Goal: Information Seeking & Learning: Learn about a topic

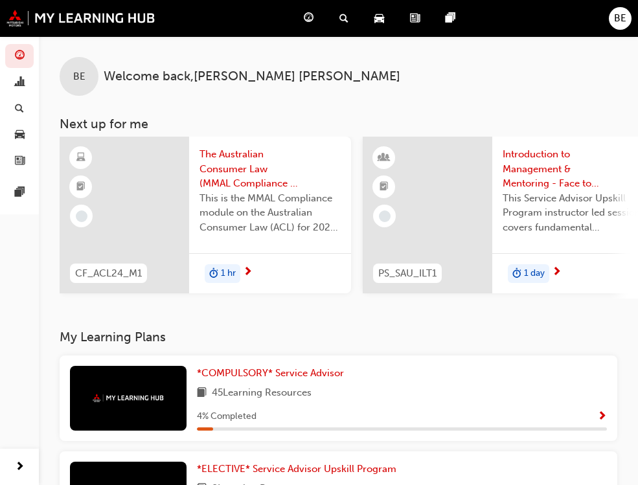
click at [347, 413] on div "4 % Completed" at bounding box center [402, 417] width 410 height 16
click at [197, 379] on span "*COMPULSORY* Service Advisor" at bounding box center [270, 373] width 147 height 12
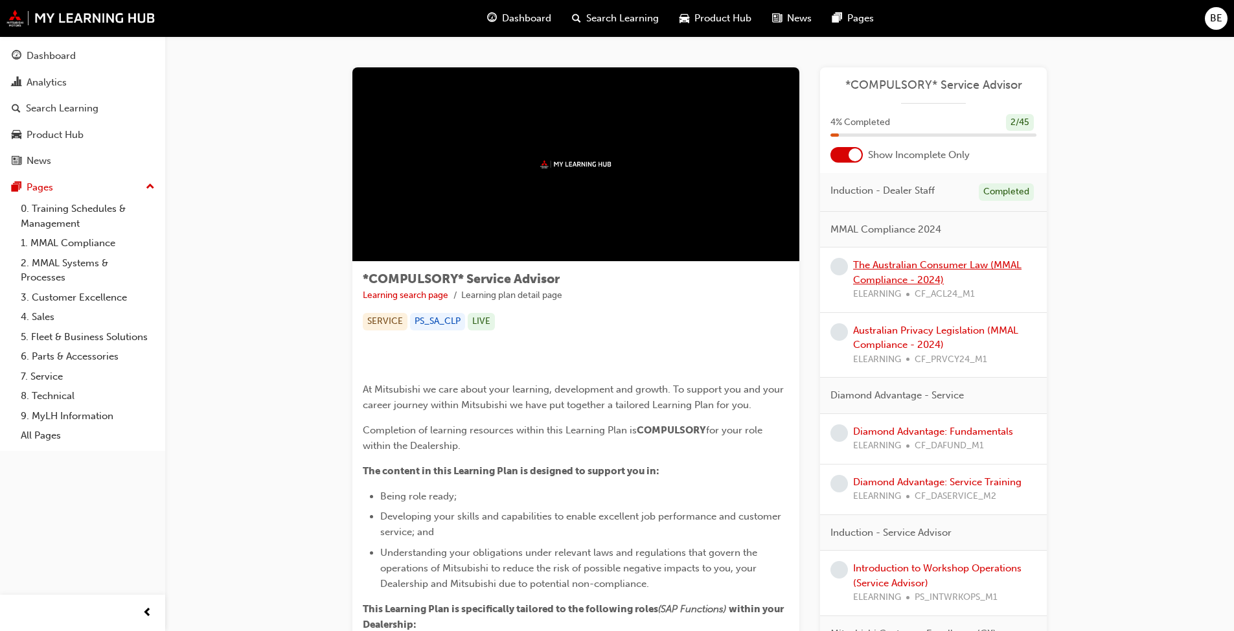
click at [647, 262] on link "The Australian Consumer Law (MMAL Compliance - 2024)" at bounding box center [937, 272] width 168 height 27
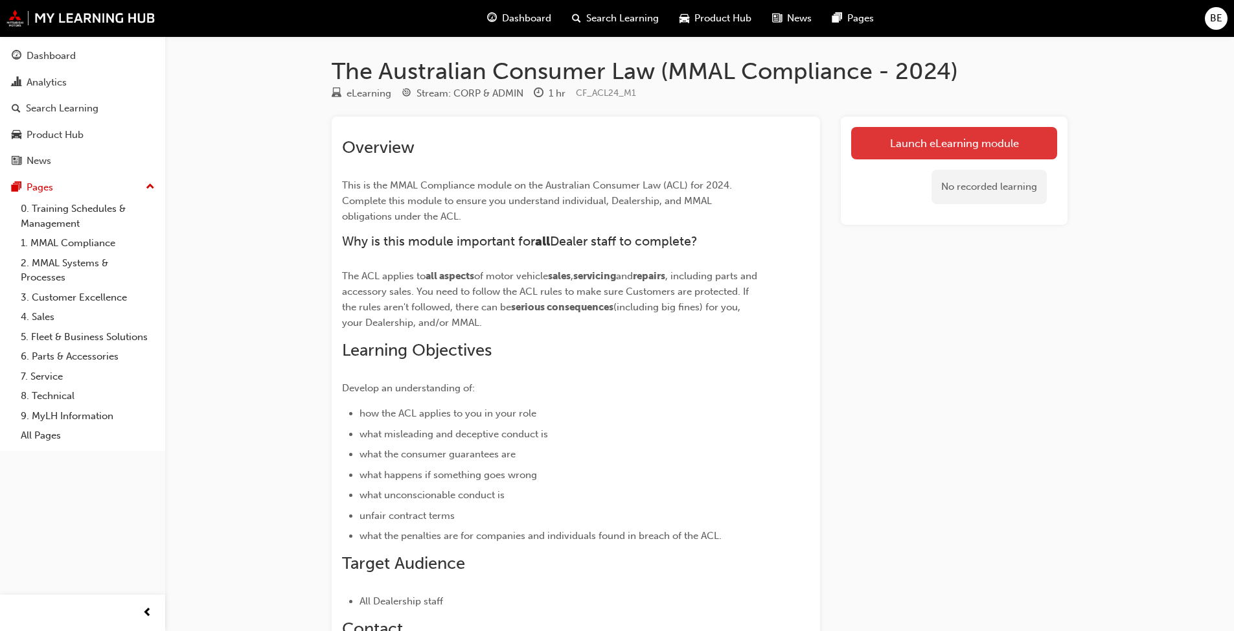
click at [647, 148] on link "Launch eLearning module" at bounding box center [954, 143] width 206 height 32
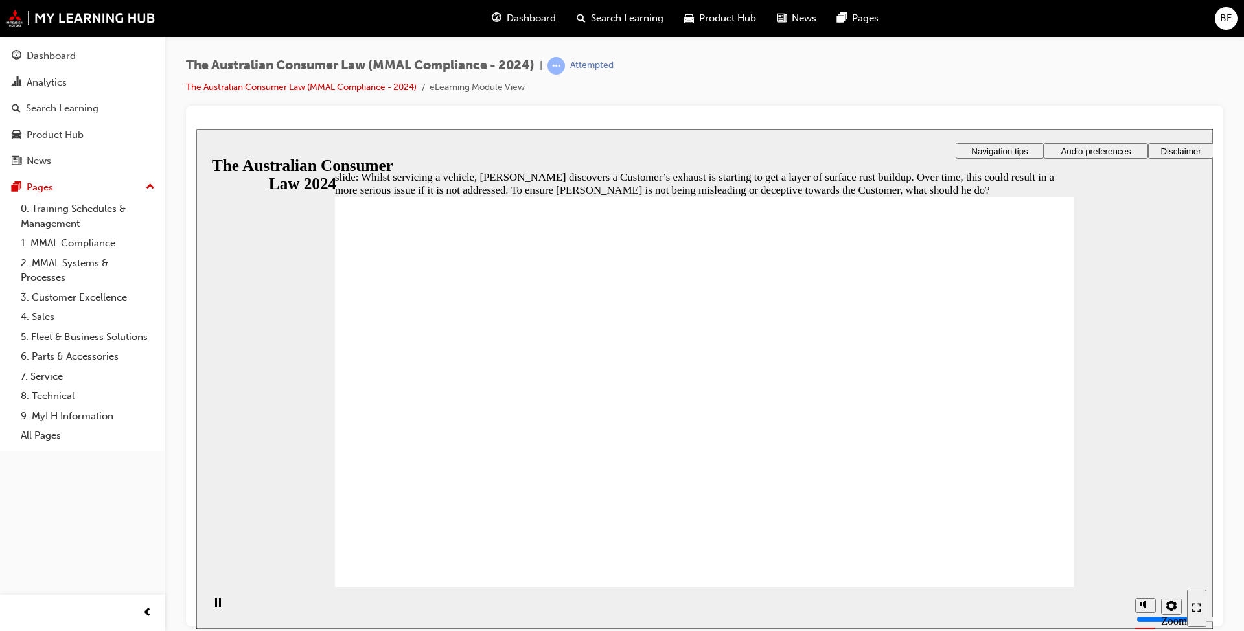
radio input "true"
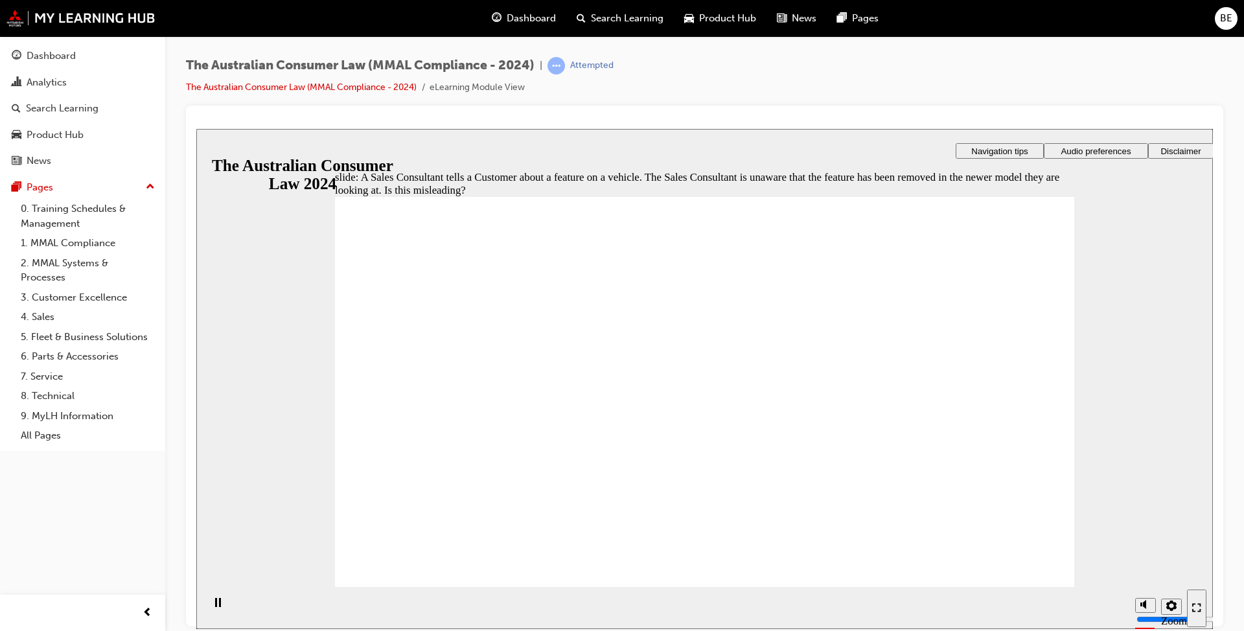
radio input "true"
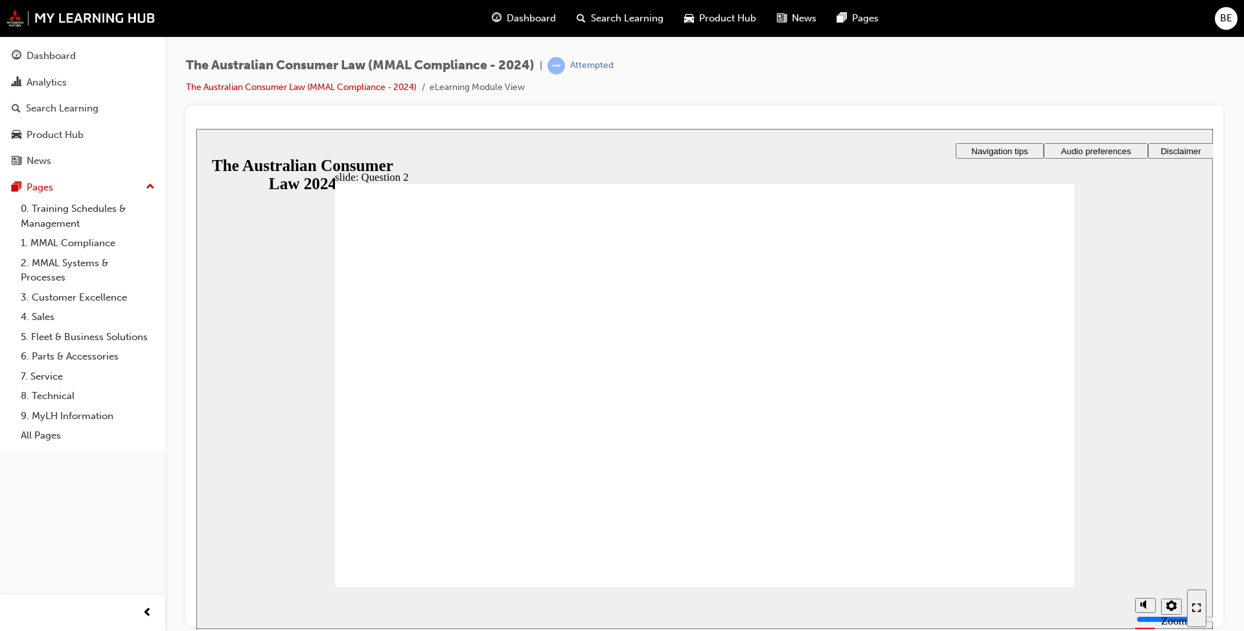
radio input "false"
radio input "true"
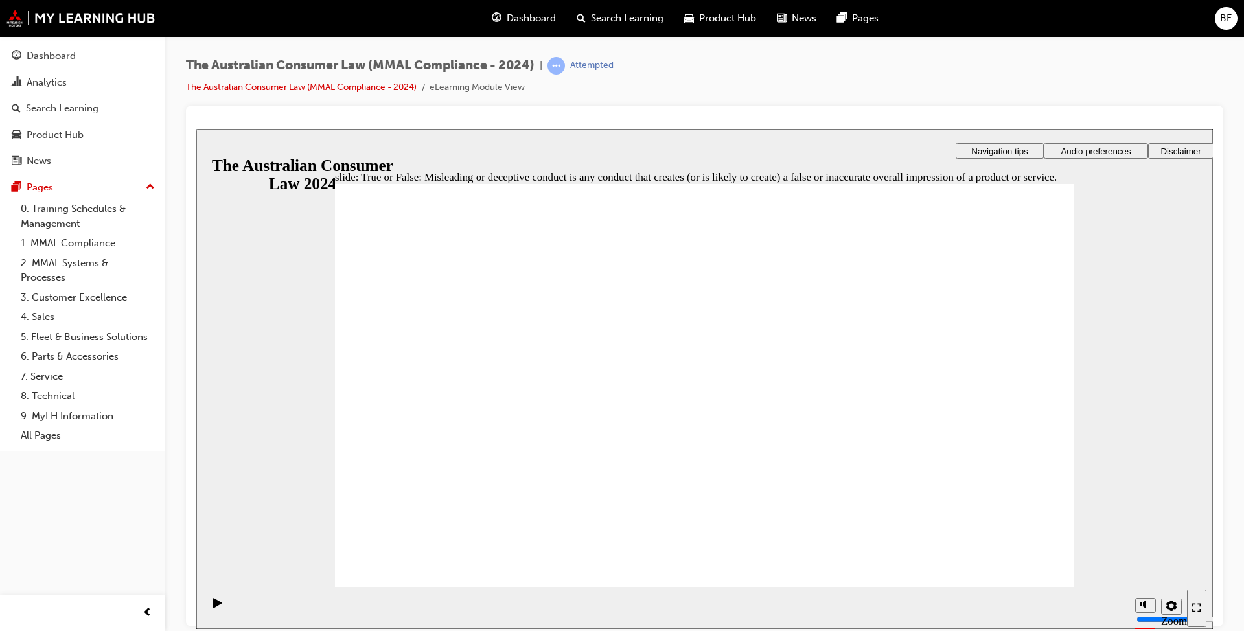
radio input "true"
checkbox input "true"
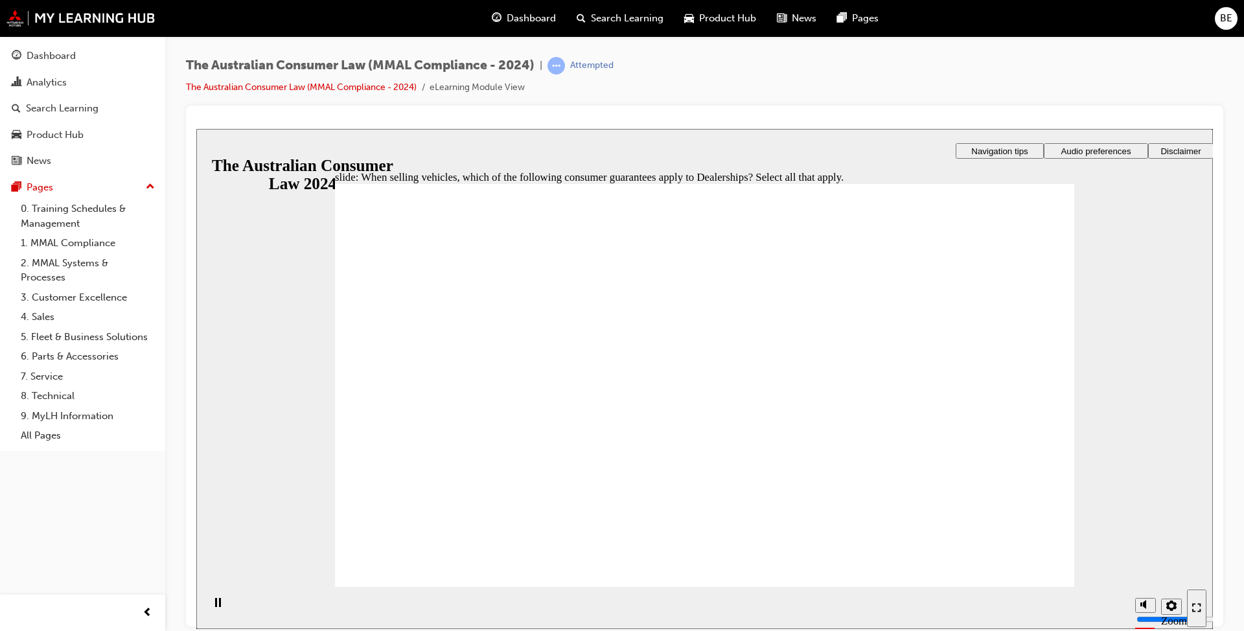
checkbox input "true"
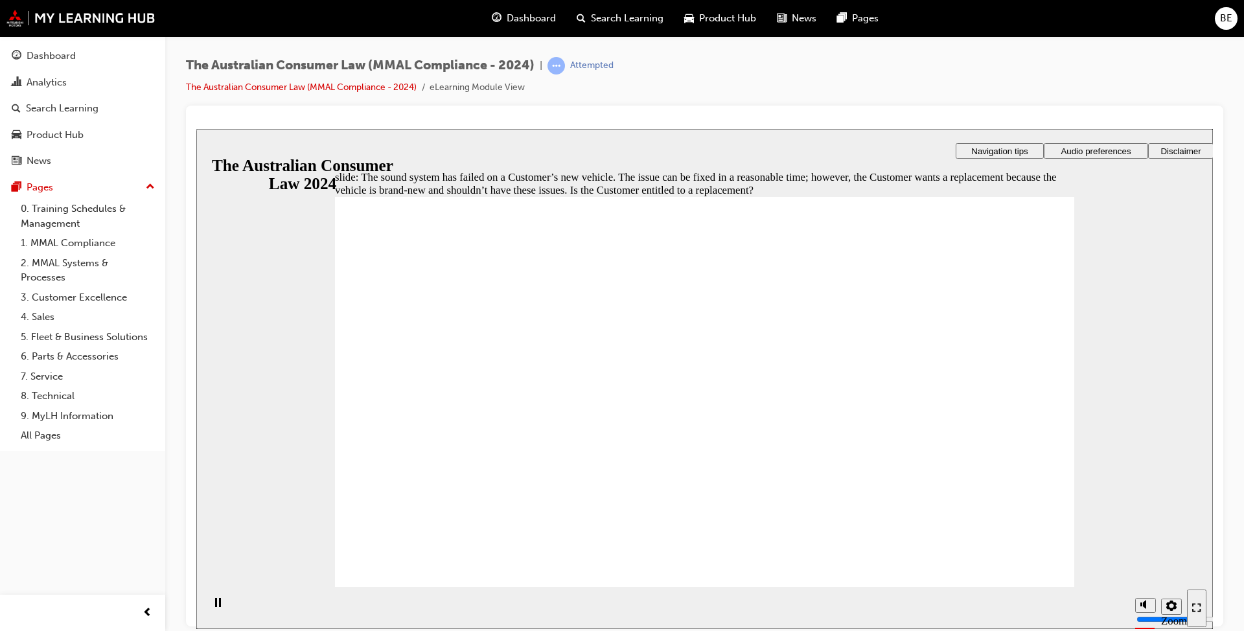
radio input "true"
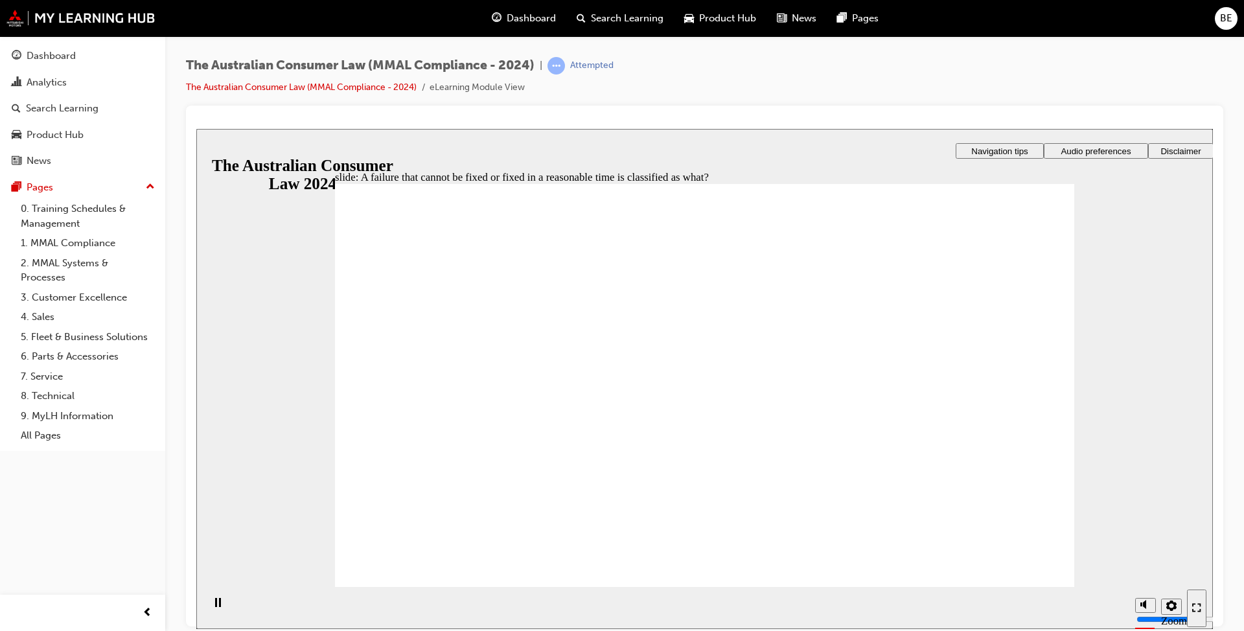
radio input "true"
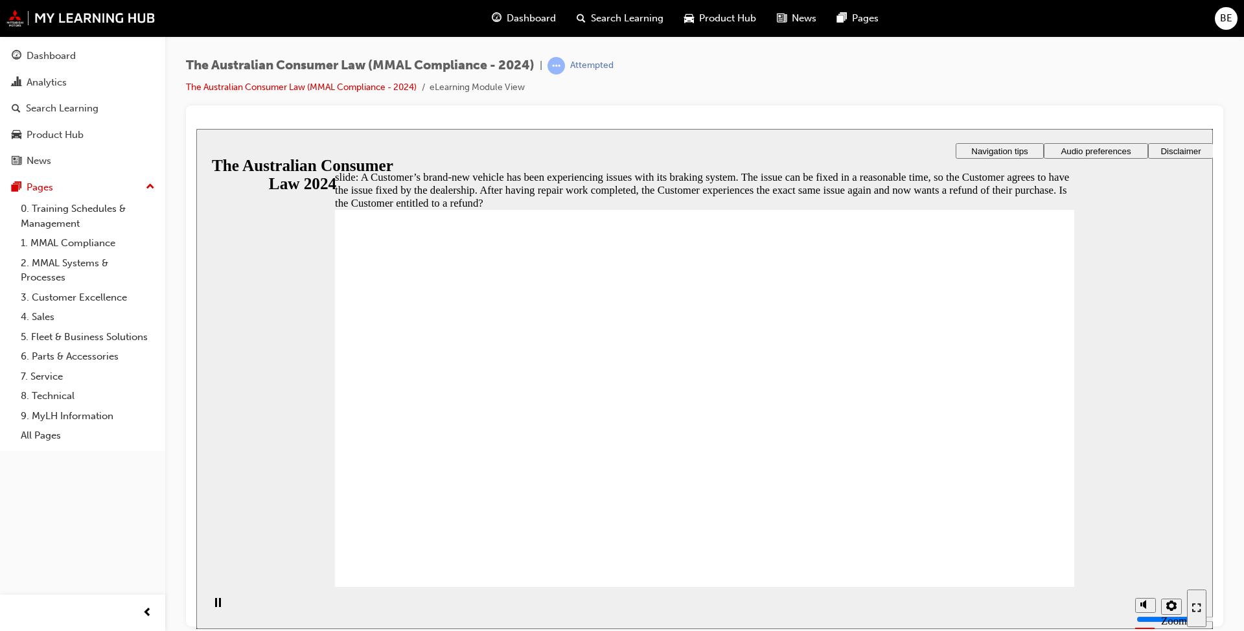
radio input "true"
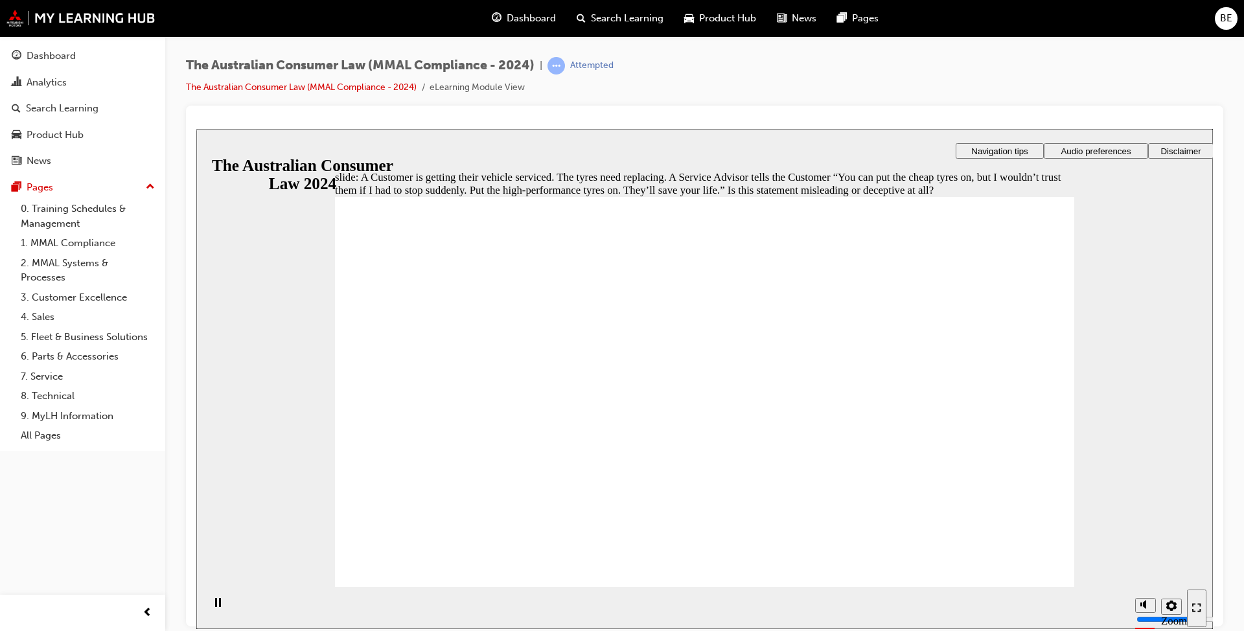
radio input "true"
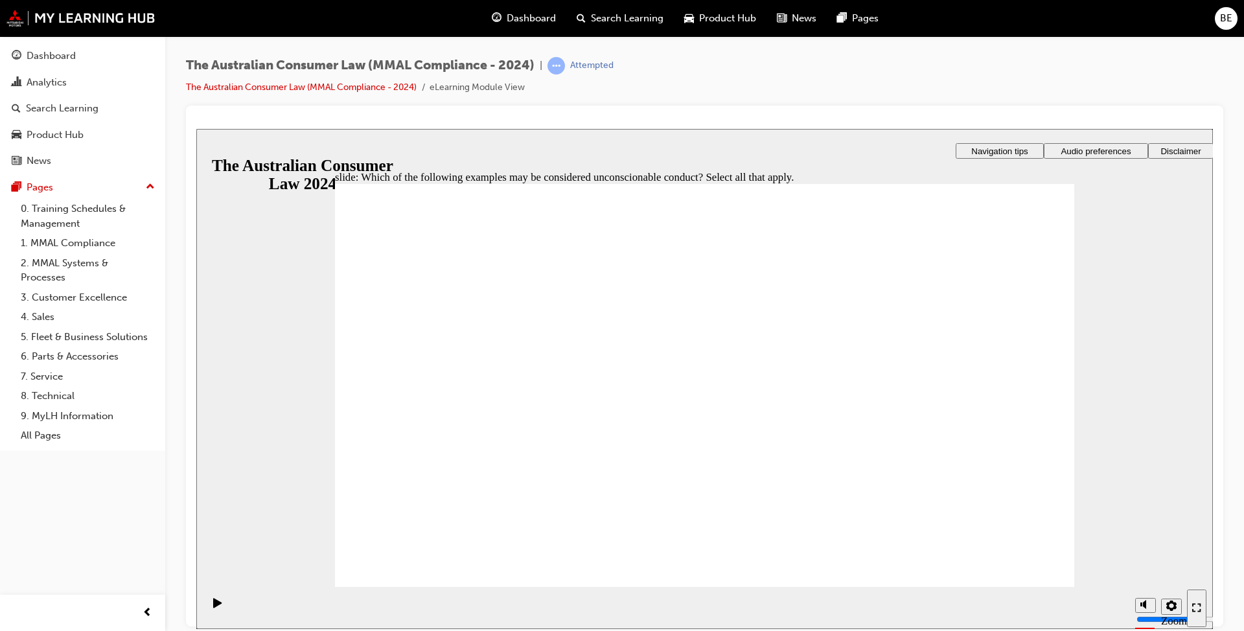
checkbox input "true"
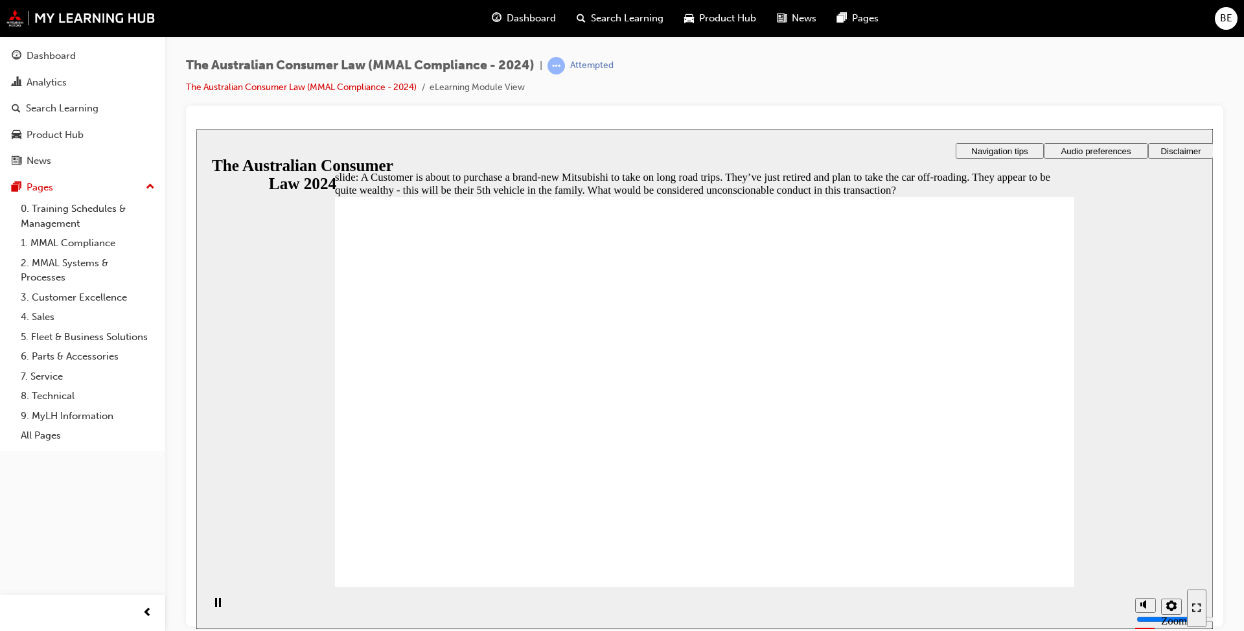
checkbox input "true"
radio input "true"
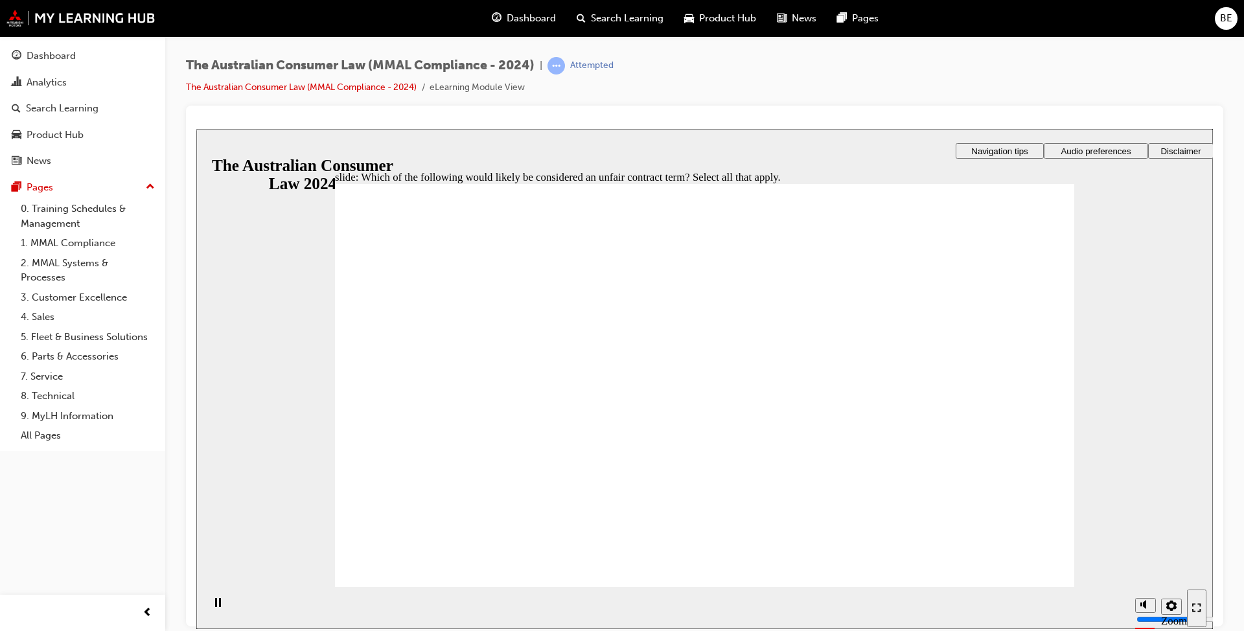
checkbox input "true"
drag, startPoint x: 373, startPoint y: 401, endPoint x: 430, endPoint y: 545, distance: 154.7
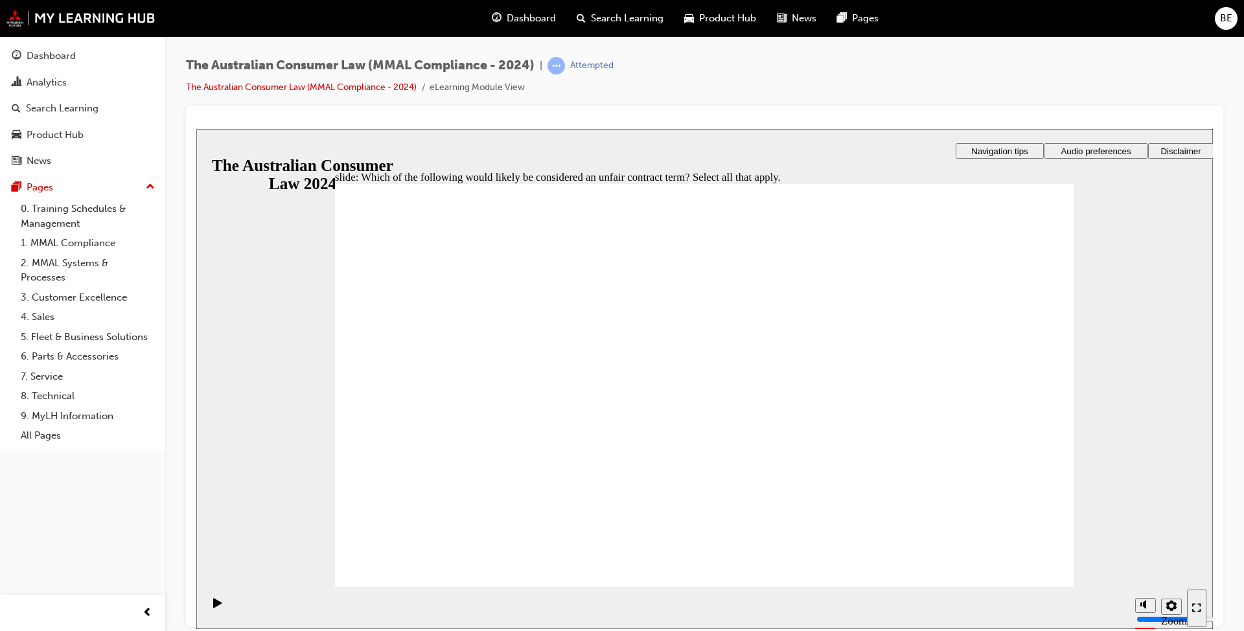
radio input "true"
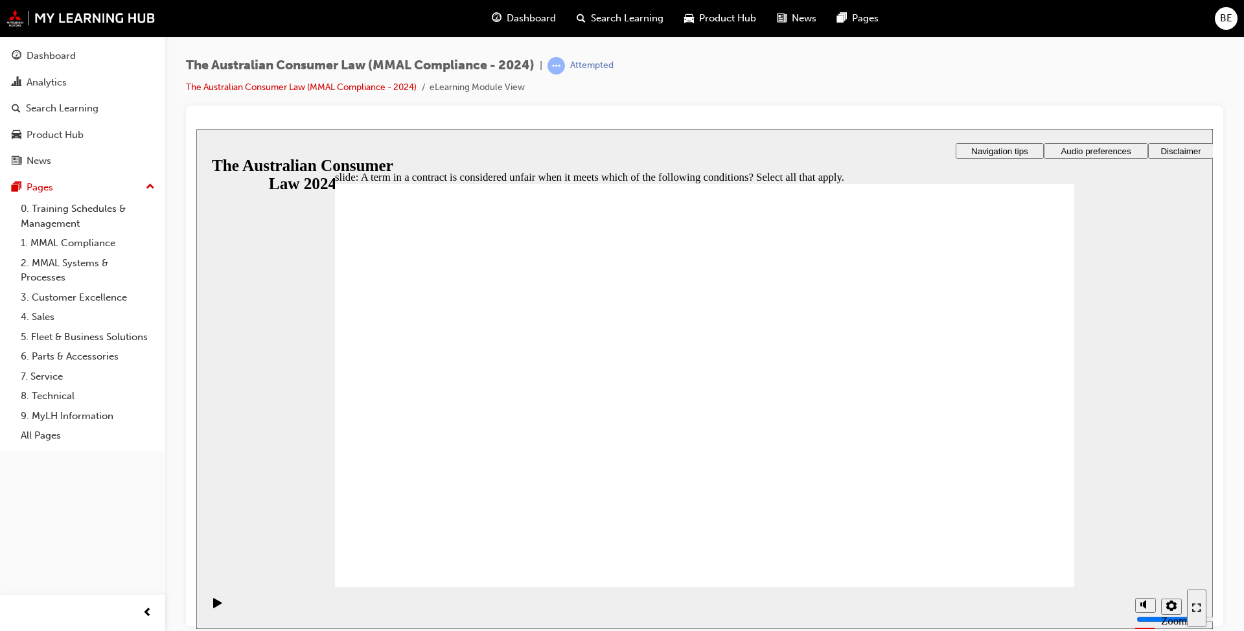
checkbox input "true"
drag, startPoint x: 373, startPoint y: 337, endPoint x: 378, endPoint y: 343, distance: 7.4
checkbox input "true"
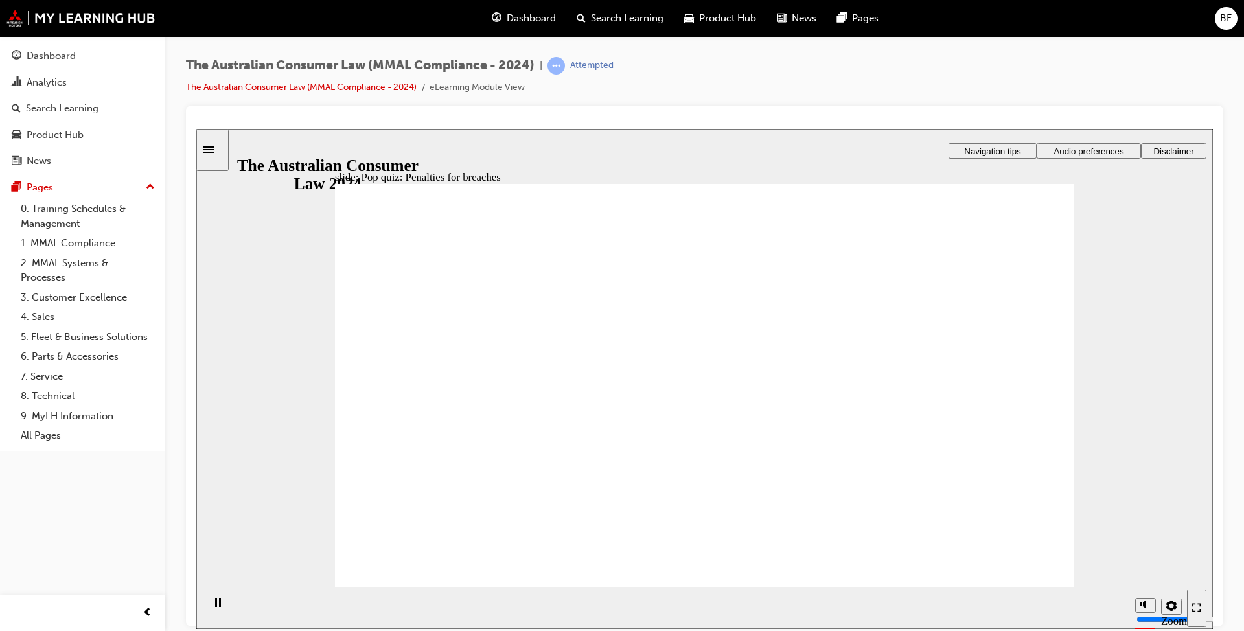
radio input "true"
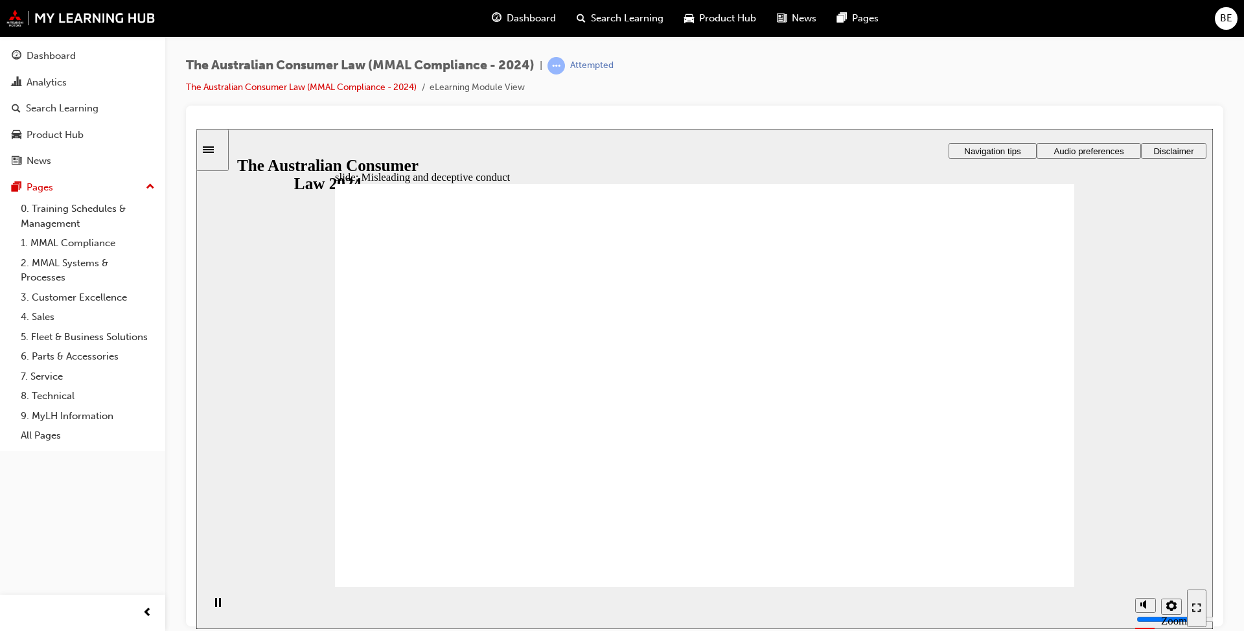
drag, startPoint x: 732, startPoint y: 302, endPoint x: 574, endPoint y: 422, distance: 198.3
drag, startPoint x: 686, startPoint y: 319, endPoint x: 836, endPoint y: 468, distance: 212.0
drag, startPoint x: 676, startPoint y: 308, endPoint x: 823, endPoint y: 442, distance: 199.0
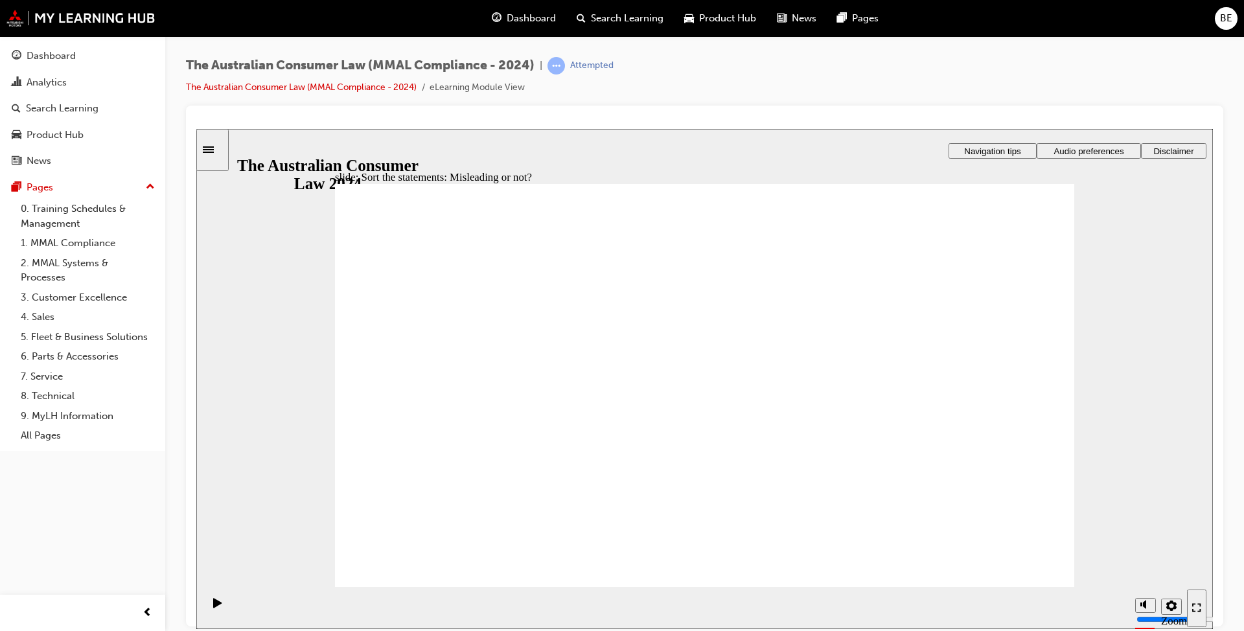
drag, startPoint x: 720, startPoint y: 311, endPoint x: 845, endPoint y: 439, distance: 179.5
drag, startPoint x: 684, startPoint y: 317, endPoint x: 540, endPoint y: 441, distance: 190.6
drag, startPoint x: 692, startPoint y: 311, endPoint x: 535, endPoint y: 429, distance: 196.5
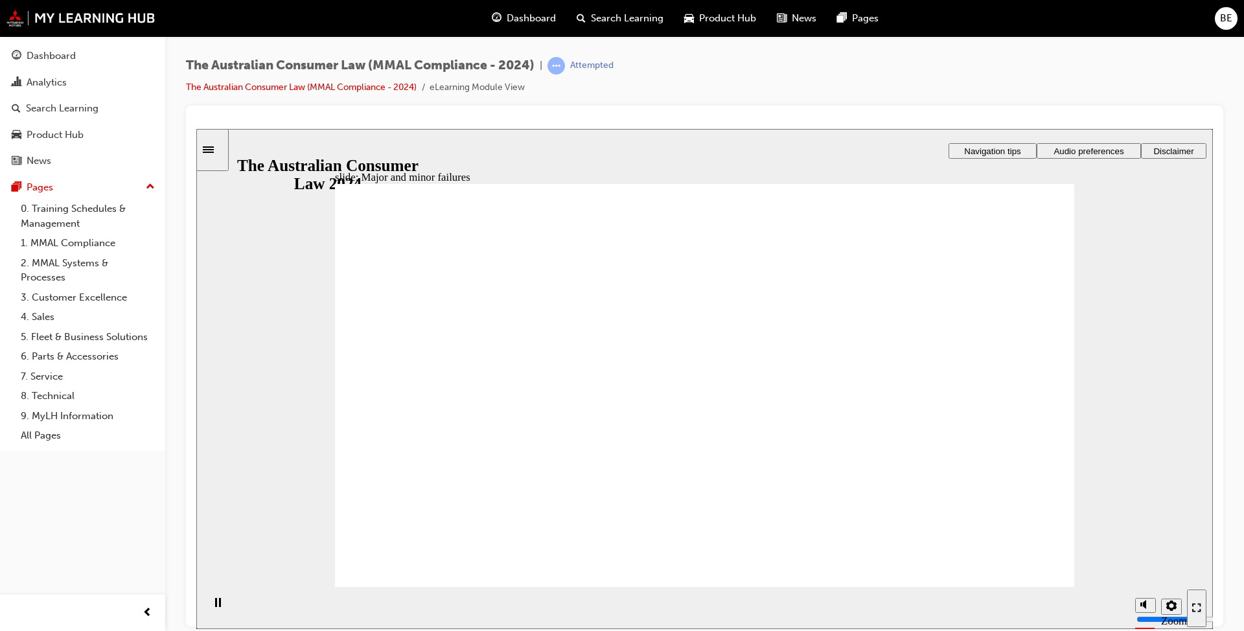
drag, startPoint x: 718, startPoint y: 303, endPoint x: 929, endPoint y: 431, distance: 246.1
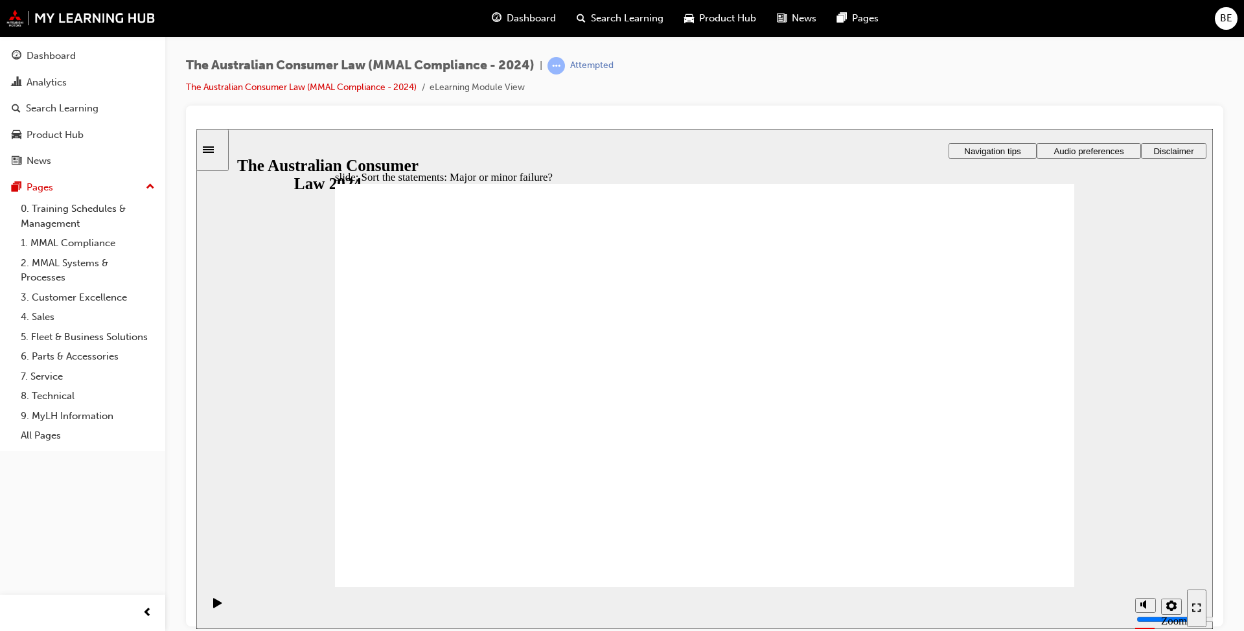
drag, startPoint x: 697, startPoint y: 299, endPoint x: 510, endPoint y: 440, distance: 234.1
drag, startPoint x: 704, startPoint y: 312, endPoint x: 927, endPoint y: 461, distance: 268.6
drag, startPoint x: 672, startPoint y: 314, endPoint x: 486, endPoint y: 446, distance: 228.1
drag, startPoint x: 712, startPoint y: 309, endPoint x: 519, endPoint y: 429, distance: 227.0
drag, startPoint x: 689, startPoint y: 306, endPoint x: 908, endPoint y: 425, distance: 248.9
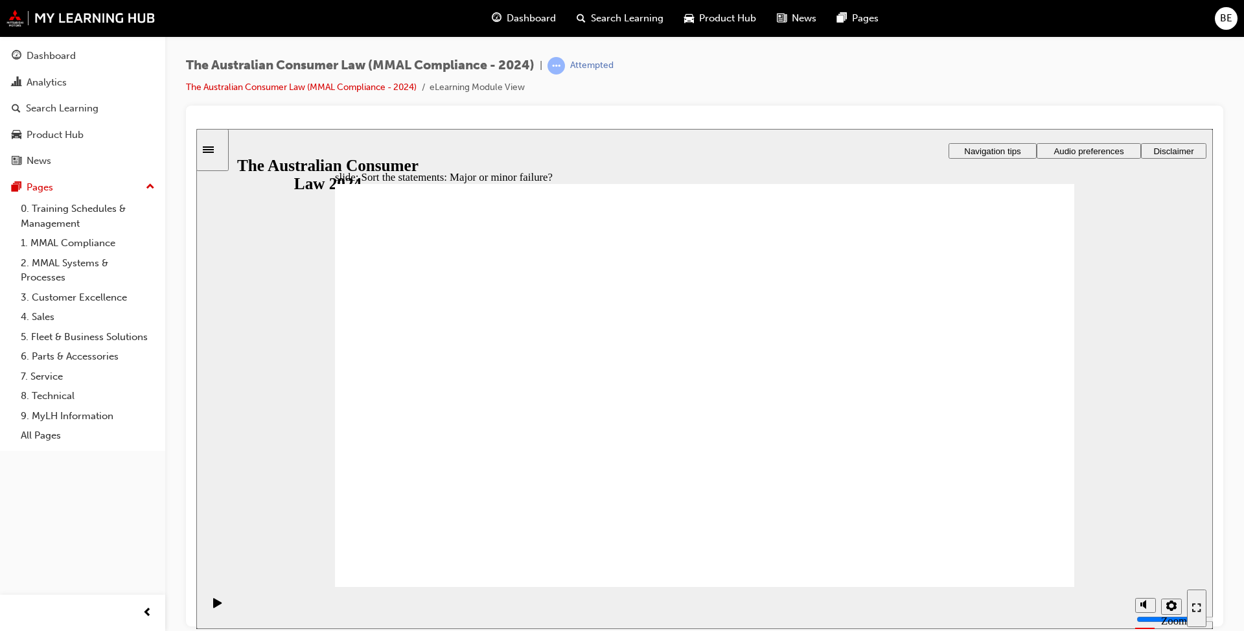
drag, startPoint x: 899, startPoint y: 431, endPoint x: 499, endPoint y: 420, distance: 400.4
drag, startPoint x: 707, startPoint y: 298, endPoint x: 506, endPoint y: 438, distance: 244.7
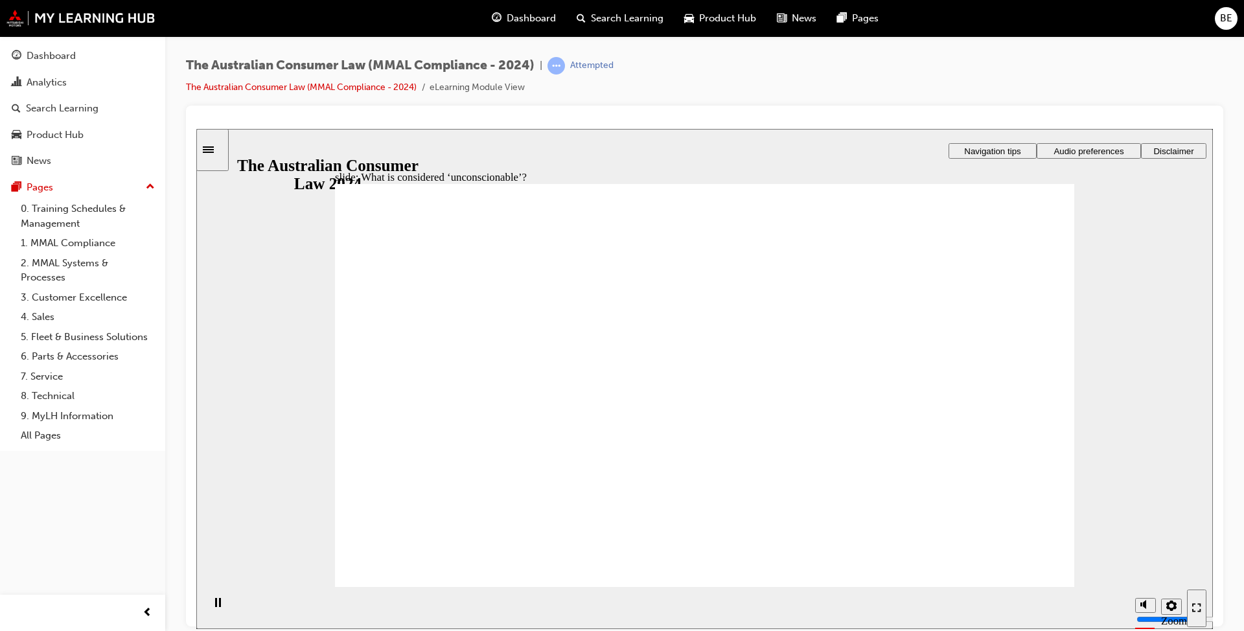
drag, startPoint x: 405, startPoint y: 501, endPoint x: 402, endPoint y: 515, distance: 14.0
drag, startPoint x: 701, startPoint y: 302, endPoint x: 492, endPoint y: 409, distance: 234.6
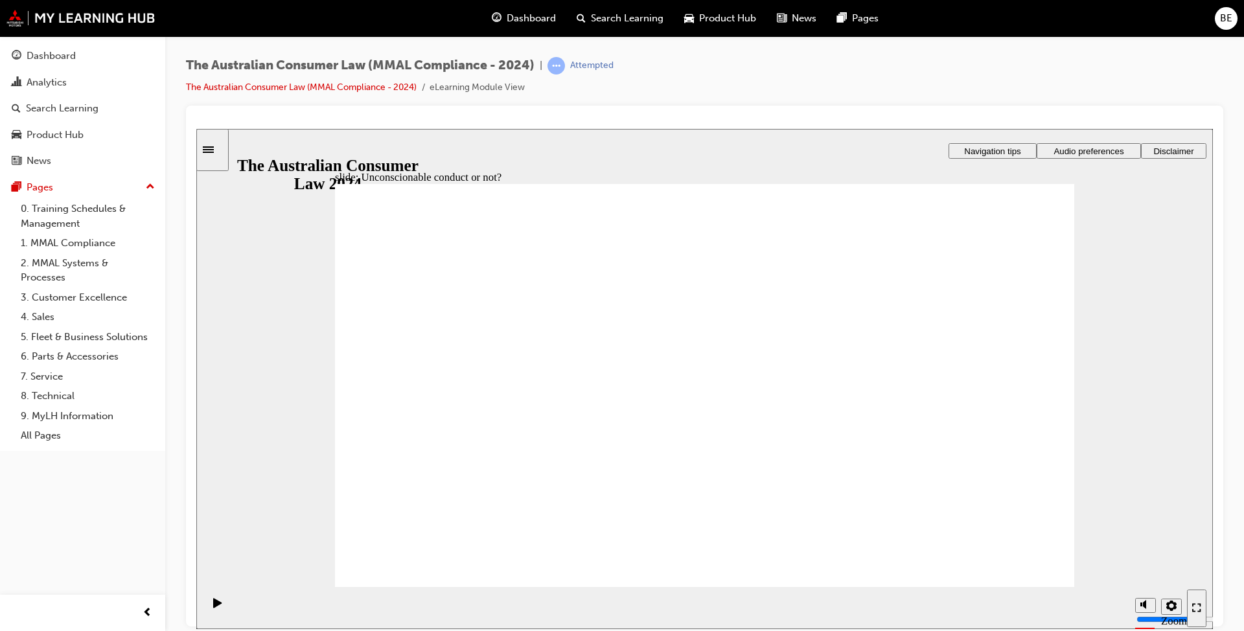
drag, startPoint x: 673, startPoint y: 313, endPoint x: 479, endPoint y: 418, distance: 221.1
drag, startPoint x: 717, startPoint y: 305, endPoint x: 923, endPoint y: 429, distance: 240.6
drag, startPoint x: 675, startPoint y: 301, endPoint x: 427, endPoint y: 407, distance: 269.5
drag, startPoint x: 668, startPoint y: 299, endPoint x: 453, endPoint y: 440, distance: 256.9
drag, startPoint x: 690, startPoint y: 312, endPoint x: 442, endPoint y: 417, distance: 269.6
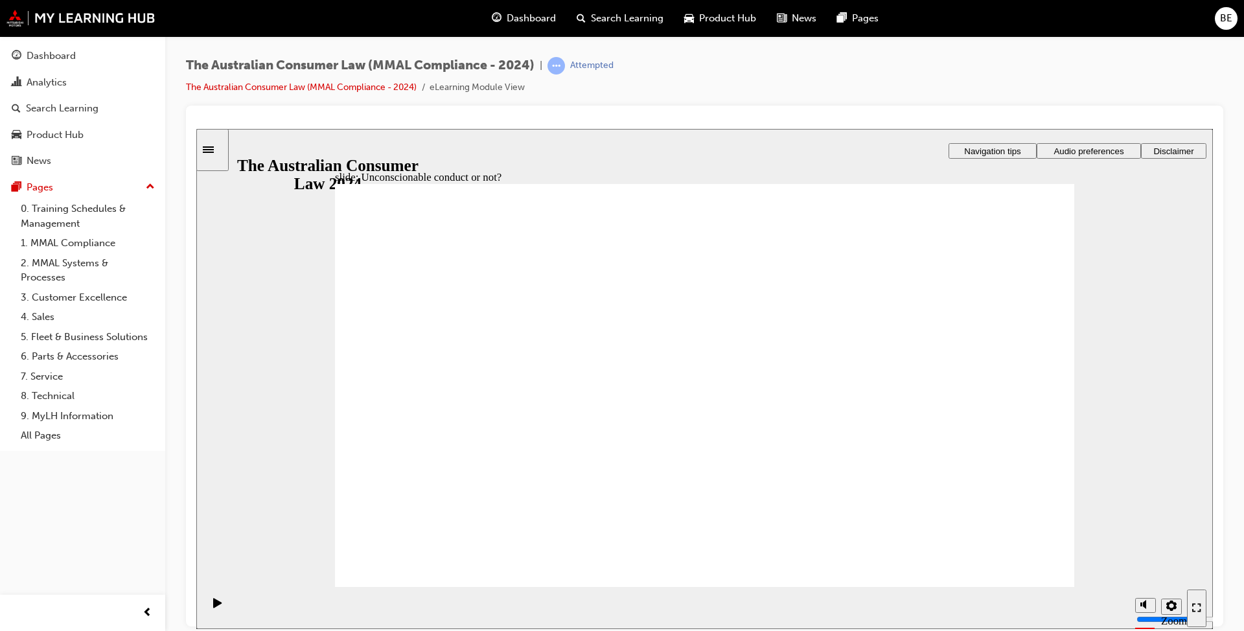
drag, startPoint x: 685, startPoint y: 314, endPoint x: 898, endPoint y: 451, distance: 252.9
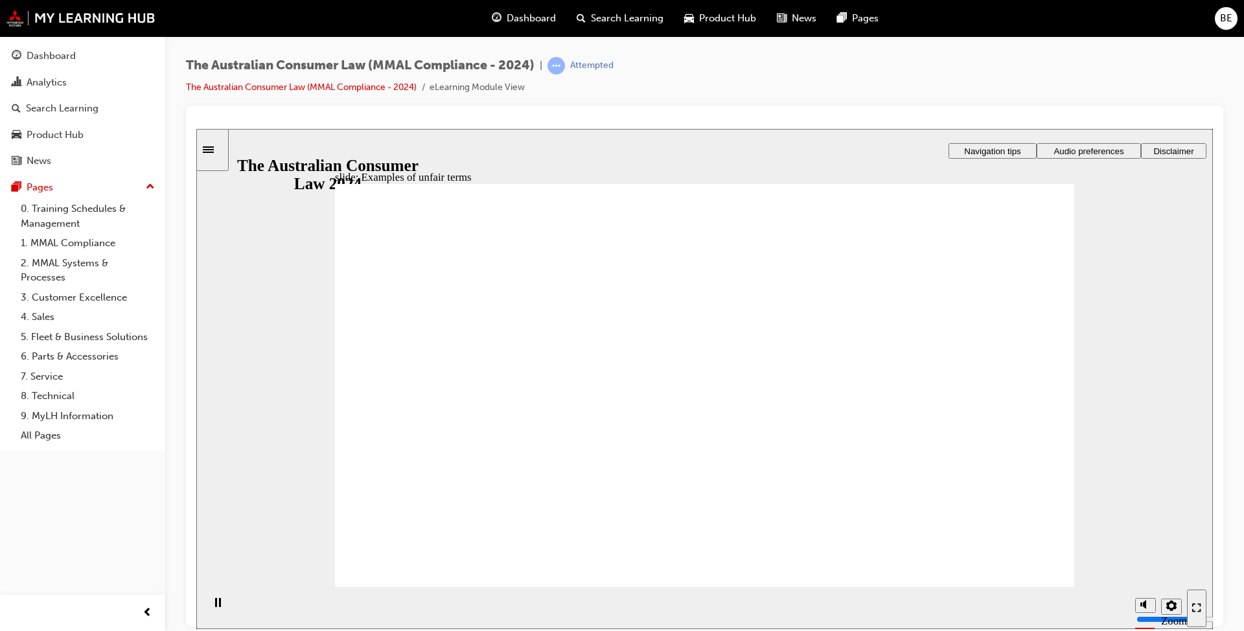
drag, startPoint x: 657, startPoint y: 311, endPoint x: 886, endPoint y: 438, distance: 261.8
drag, startPoint x: 688, startPoint y: 313, endPoint x: 464, endPoint y: 431, distance: 252.9
drag, startPoint x: 689, startPoint y: 309, endPoint x: 896, endPoint y: 421, distance: 235.6
drag, startPoint x: 703, startPoint y: 321, endPoint x: 950, endPoint y: 455, distance: 280.8
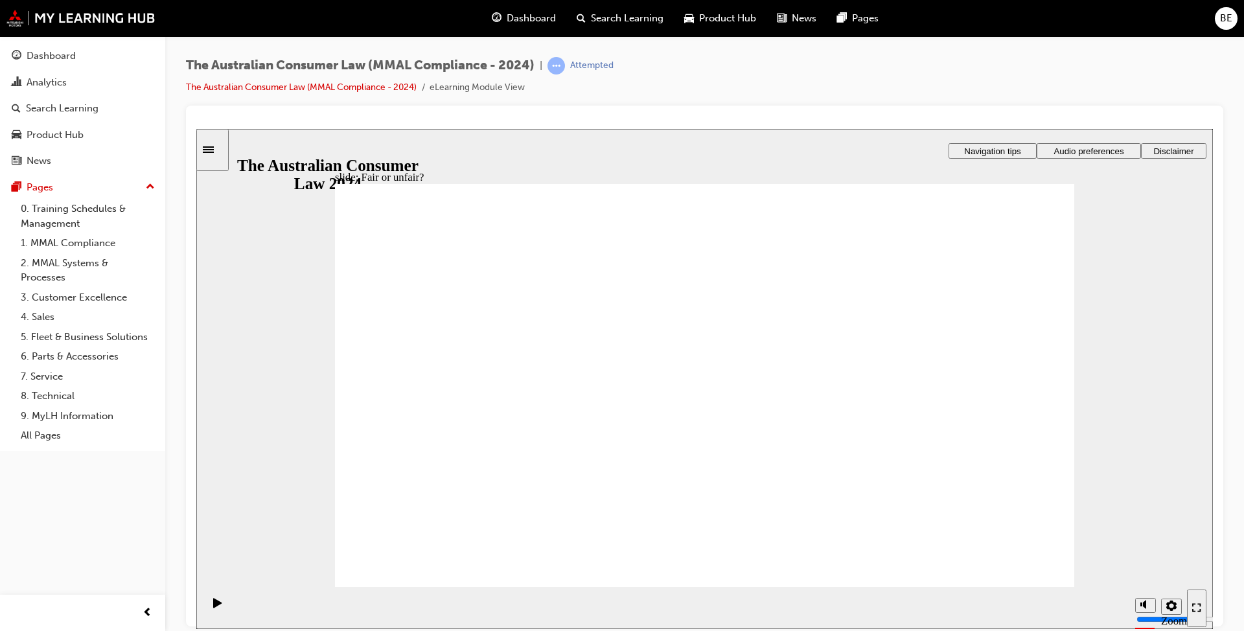
drag, startPoint x: 701, startPoint y: 323, endPoint x: 904, endPoint y: 456, distance: 242.1
drag, startPoint x: 656, startPoint y: 303, endPoint x: 398, endPoint y: 421, distance: 283.4
drag, startPoint x: 676, startPoint y: 306, endPoint x: 909, endPoint y: 438, distance: 267.7
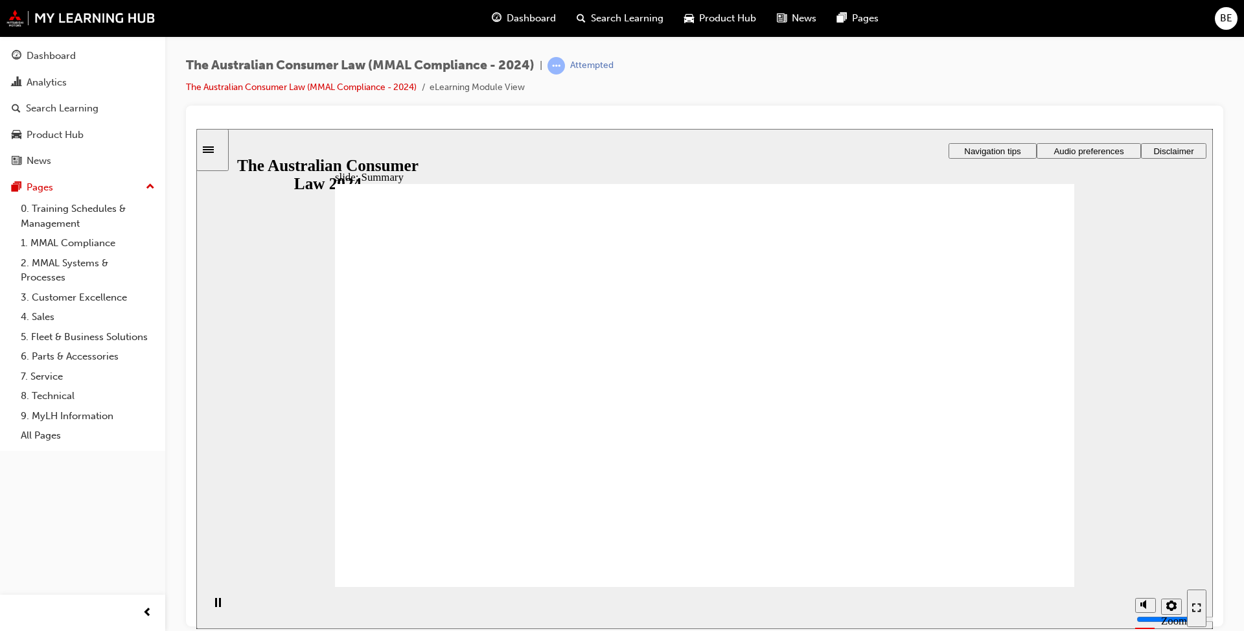
radio input "true"
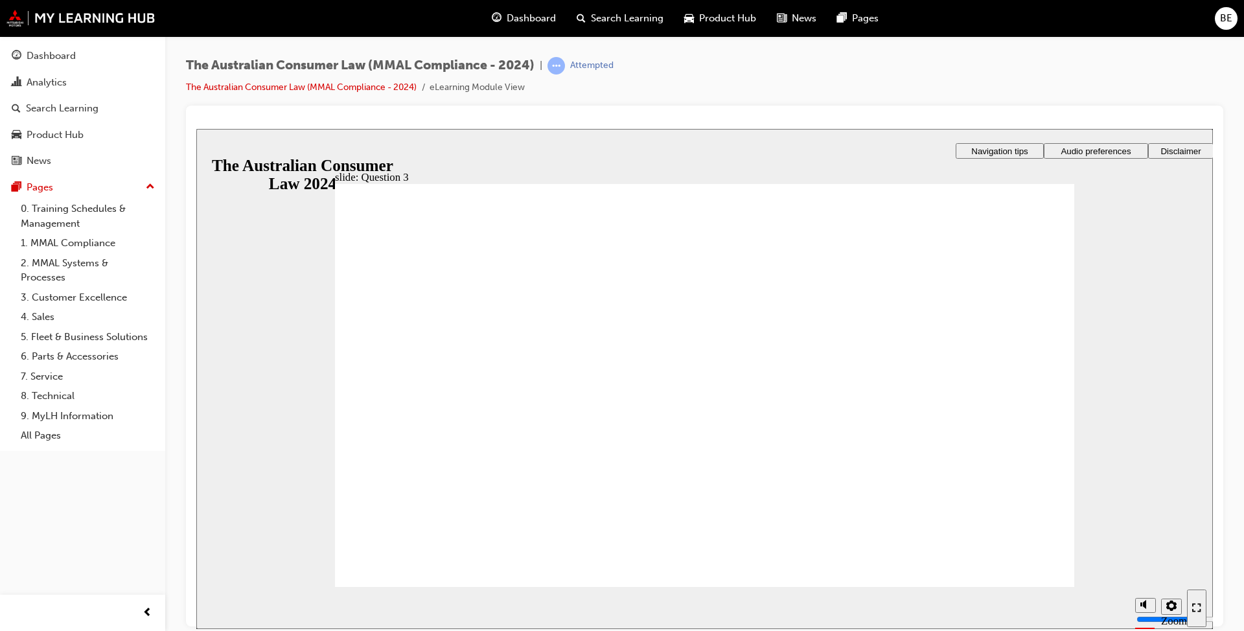
radio input "false"
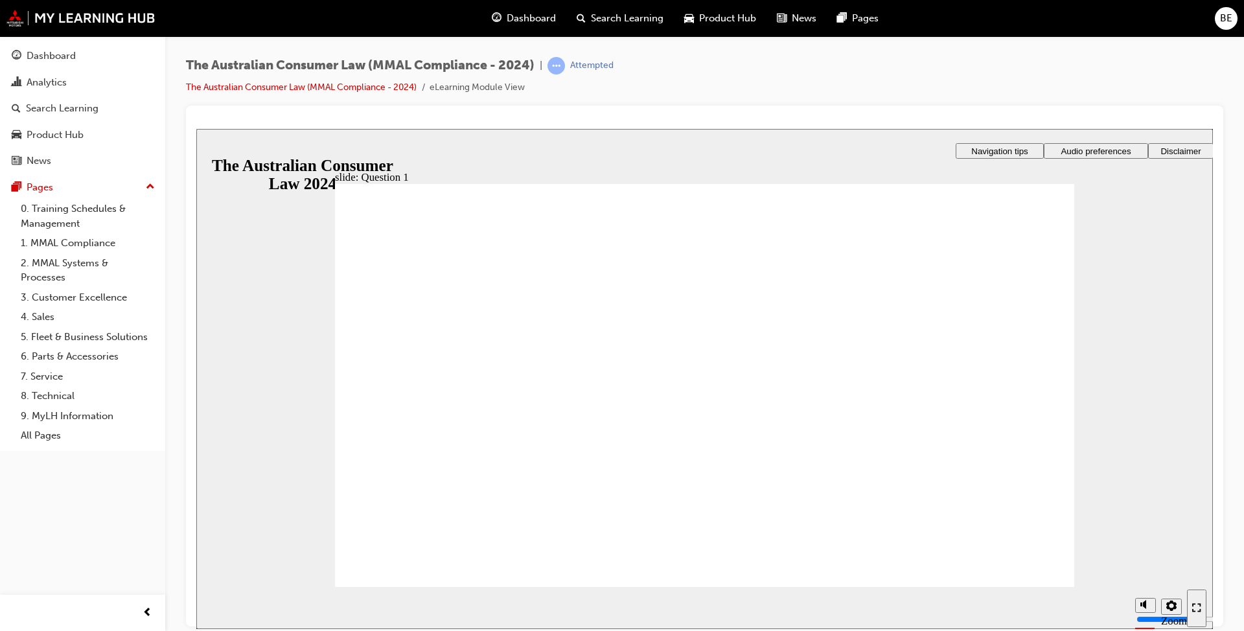
radio input "true"
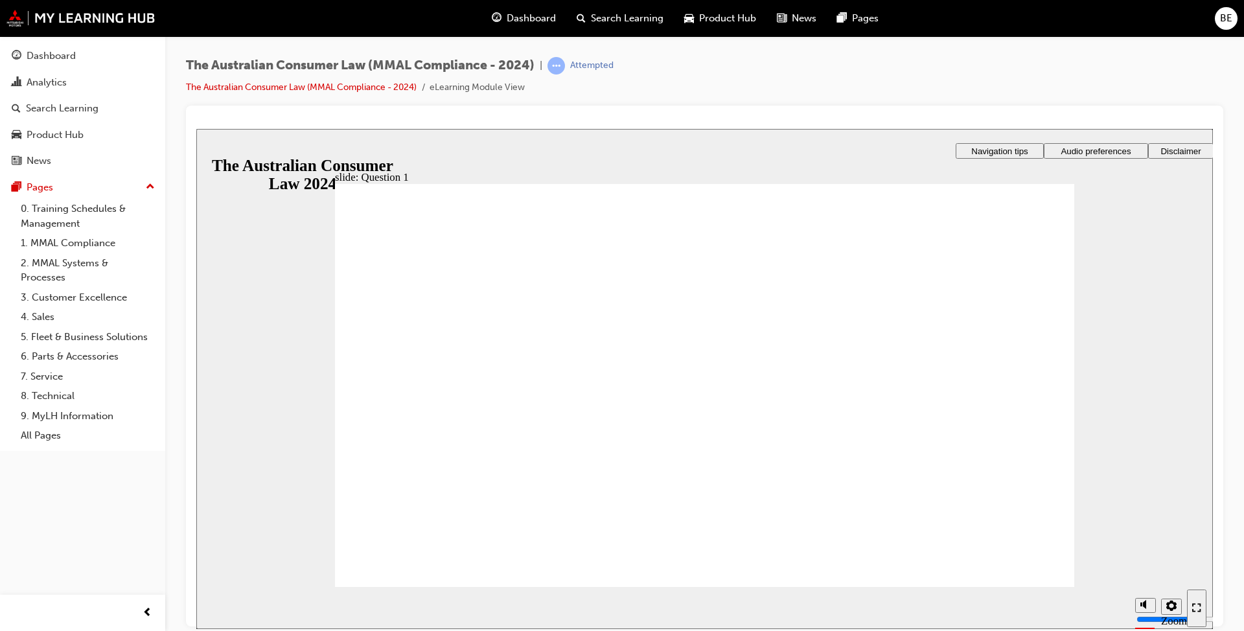
drag, startPoint x: 363, startPoint y: 372, endPoint x: 813, endPoint y: 459, distance: 458.4
click at [1089, 529] on div "slide: Question 1 Rectangle 2 Rectangle 1 Rectangle 2 Rectangle 1 Rectangle 2 R…" at bounding box center [704, 378] width 1016 height 500
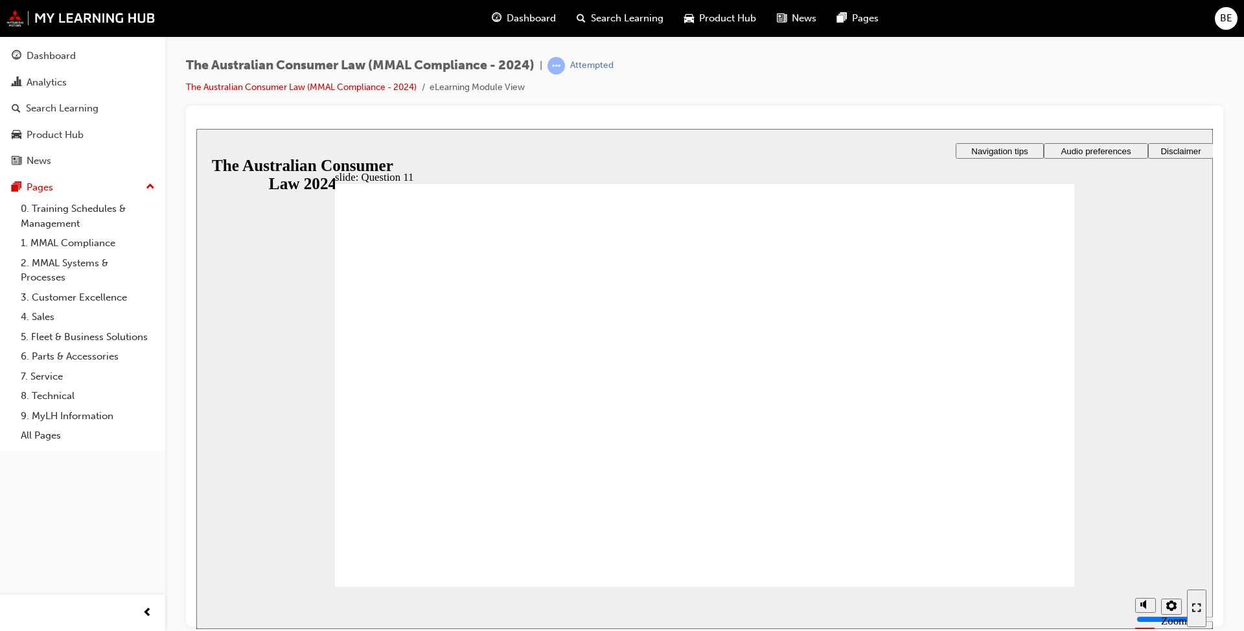
checkbox input "true"
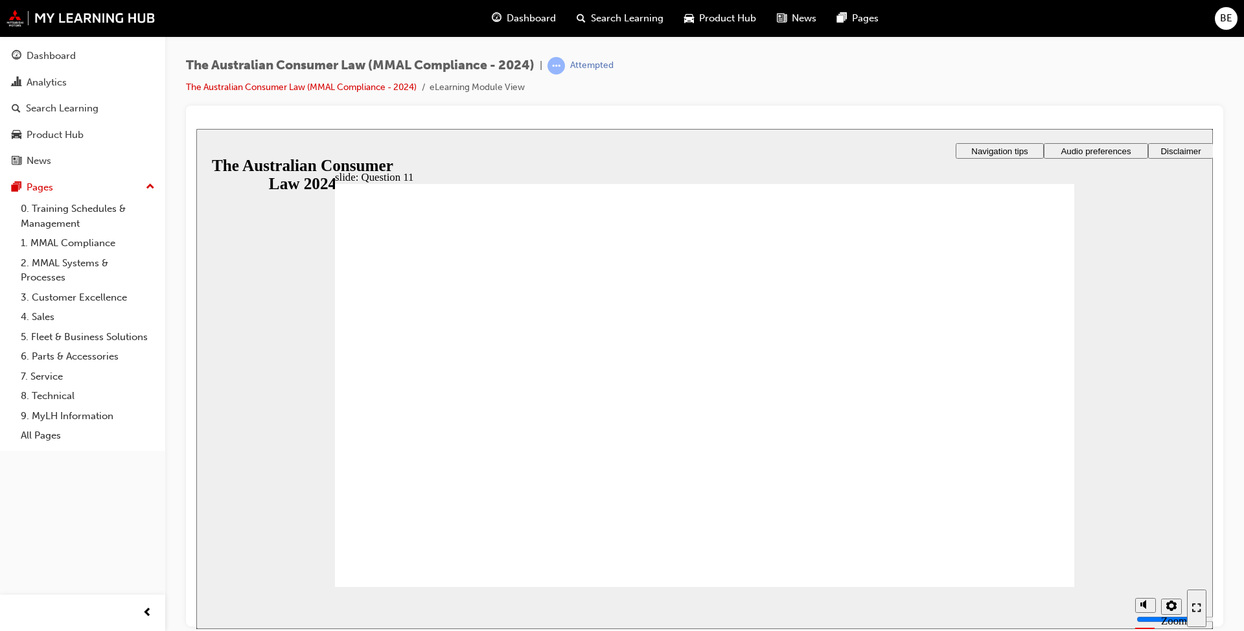
checkbox input "true"
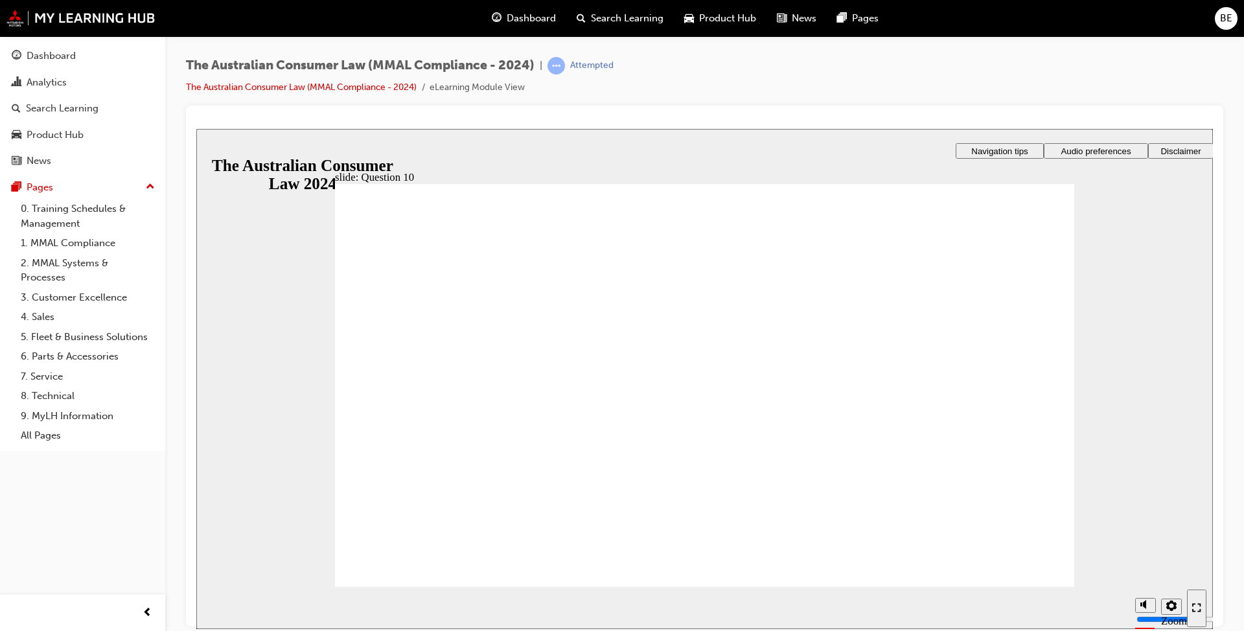
checkbox input "true"
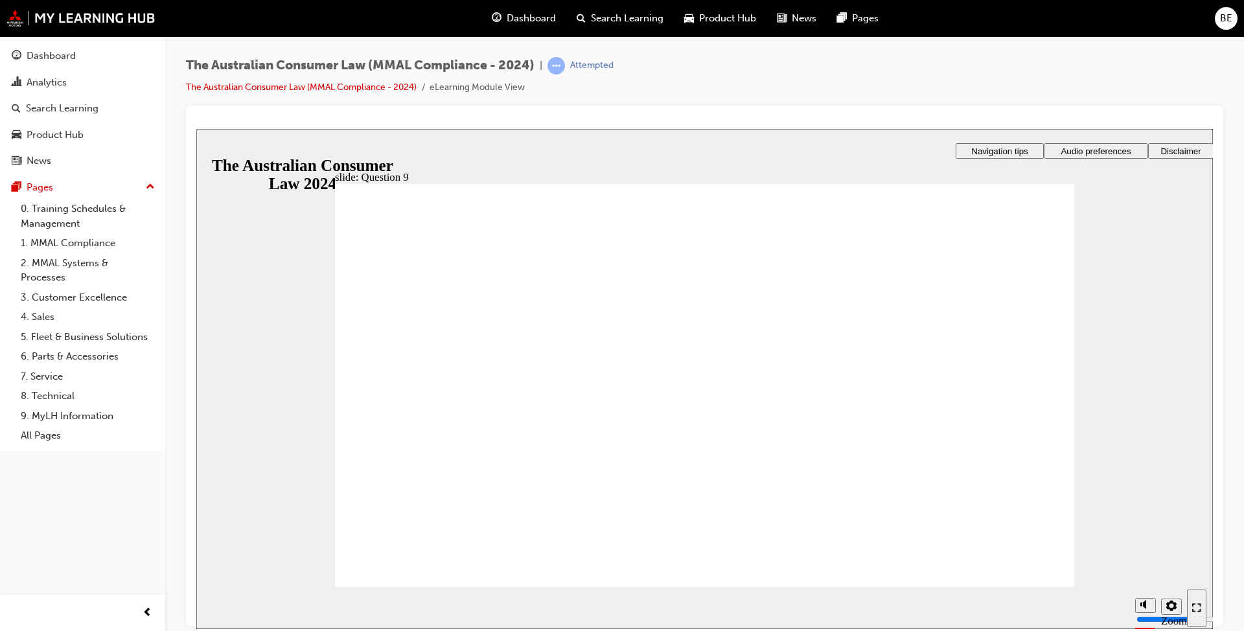
checkbox input "true"
radio input "true"
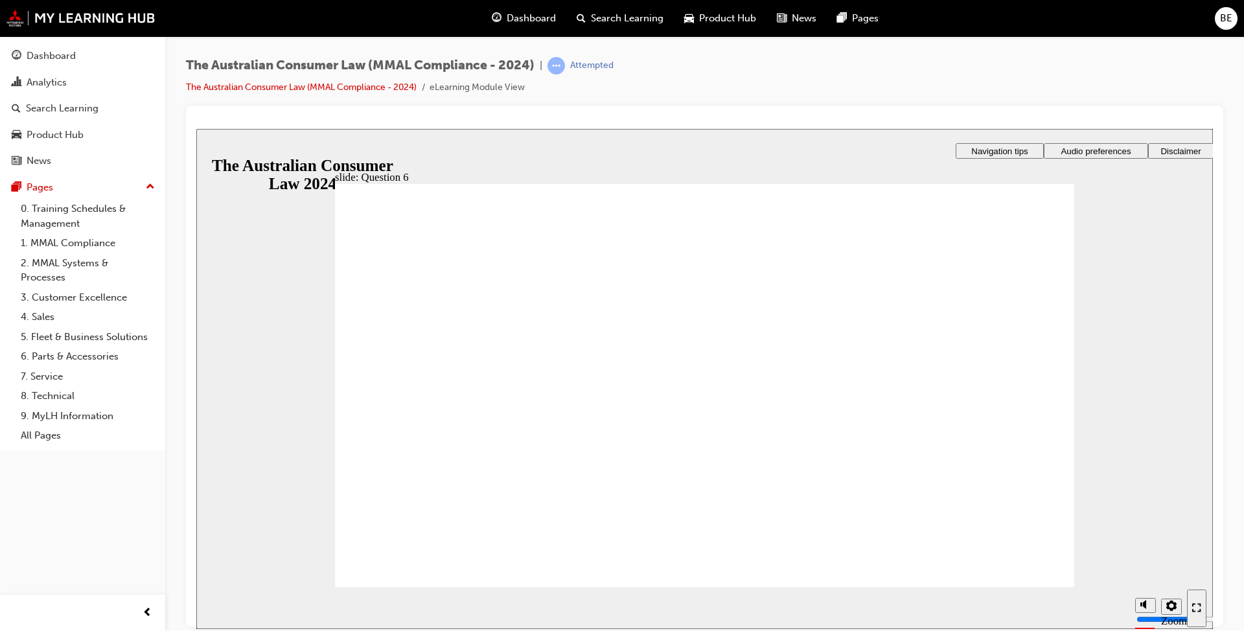
checkbox input "true"
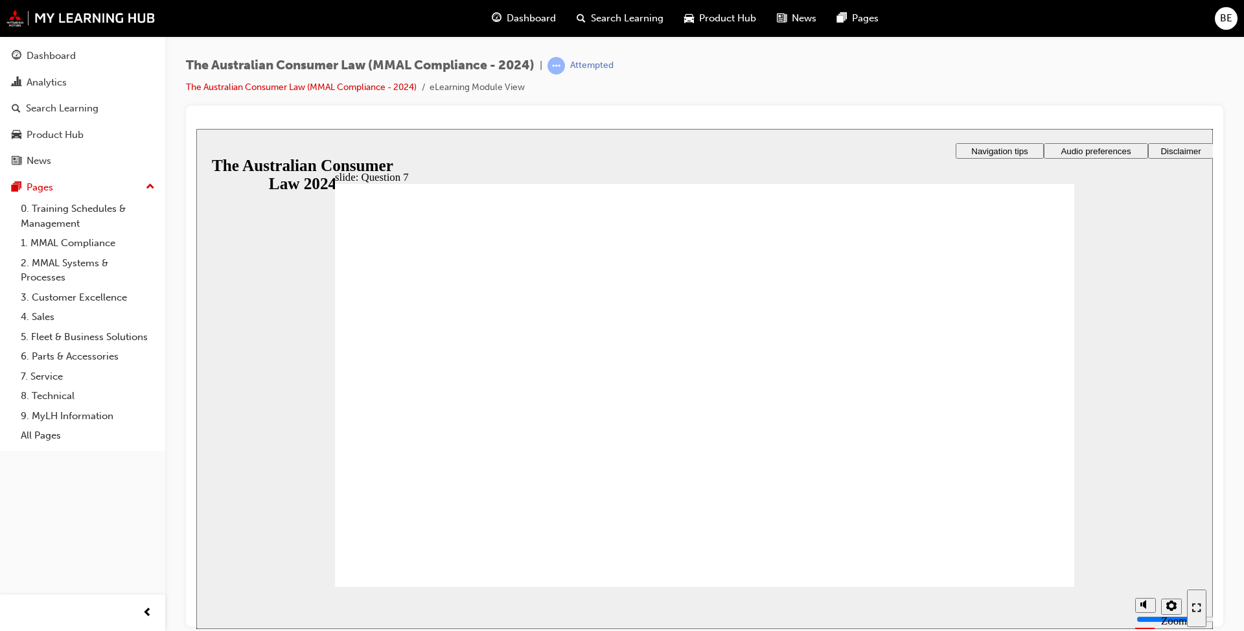
radio input "true"
drag, startPoint x: 360, startPoint y: 322, endPoint x: 370, endPoint y: 352, distance: 31.5
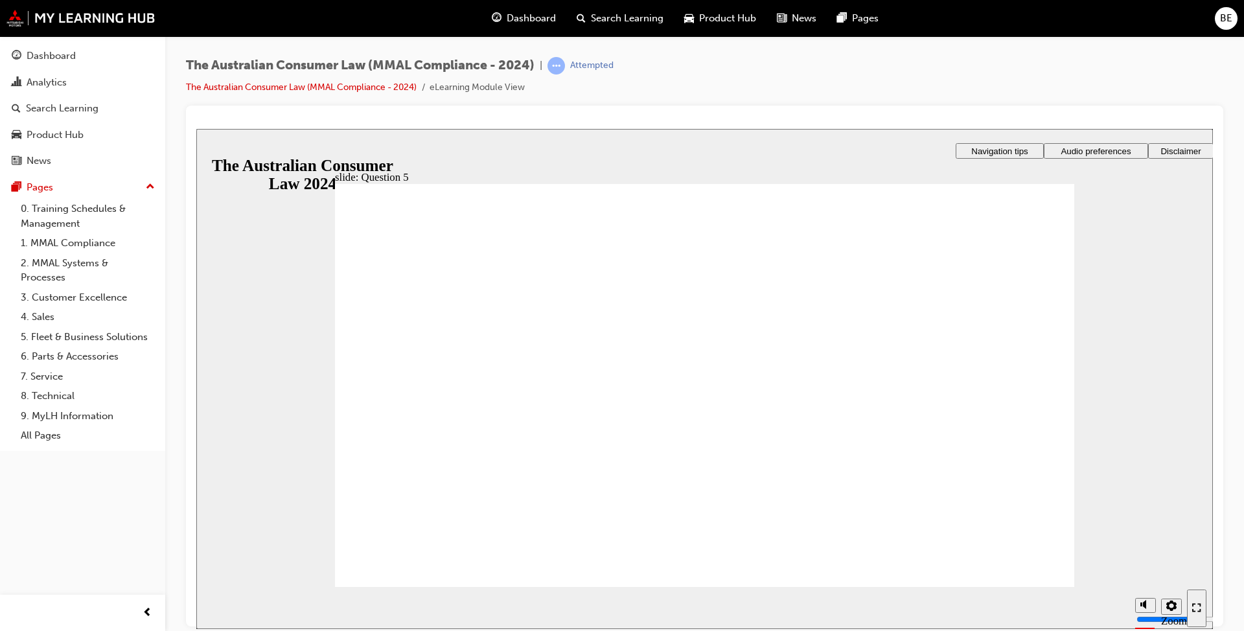
radio input "true"
checkbox input "true"
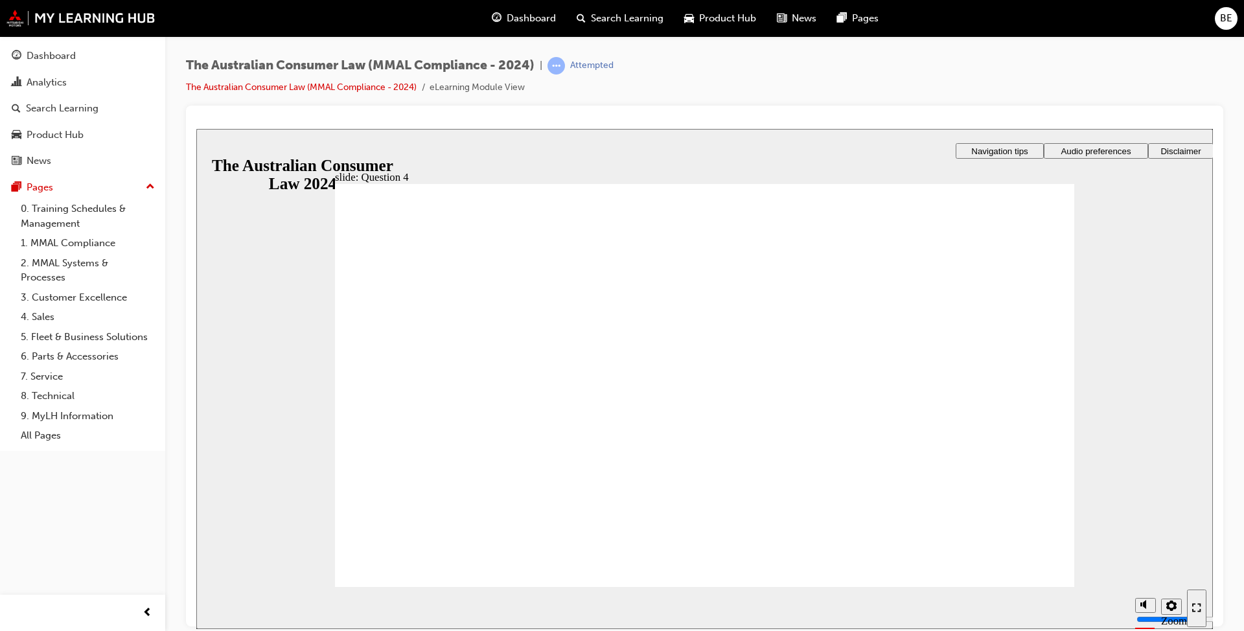
checkbox input "true"
radio input "true"
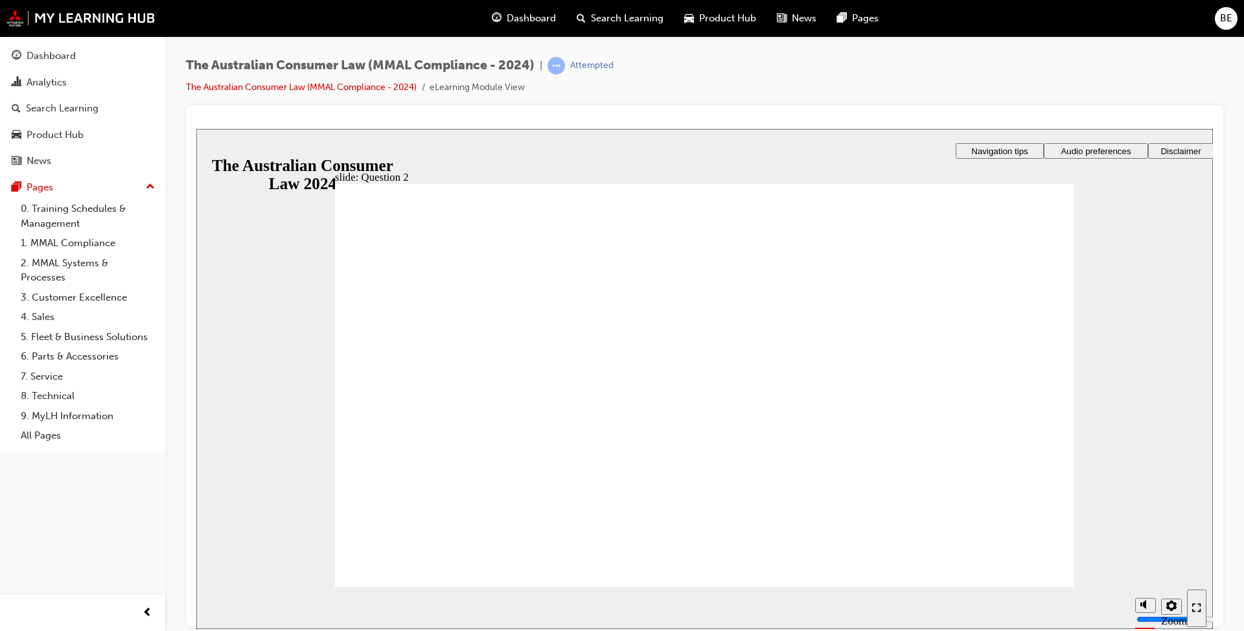
drag, startPoint x: 795, startPoint y: 446, endPoint x: 801, endPoint y: 449, distance: 6.7
radio input "true"
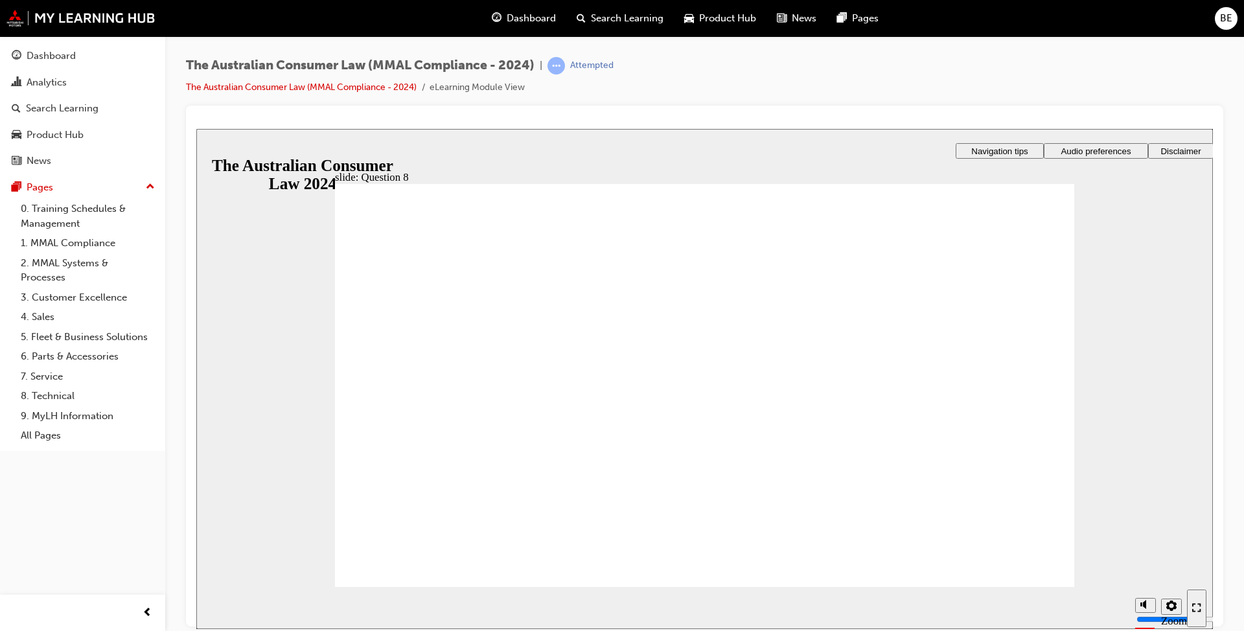
checkbox input "true"
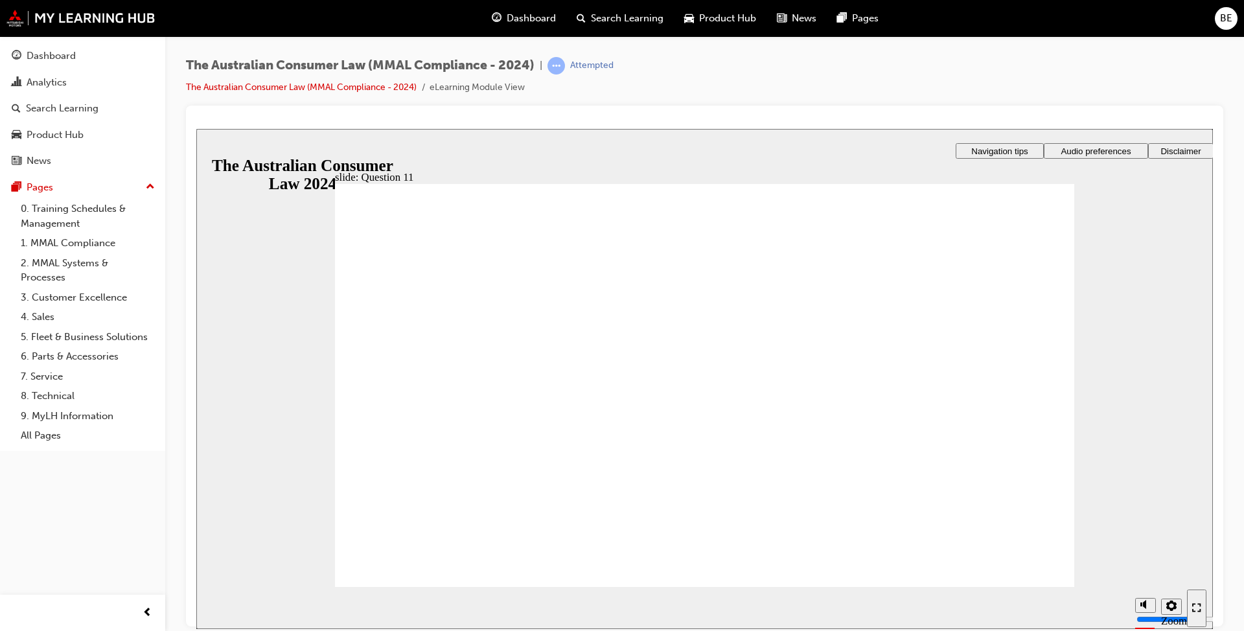
radio input "true"
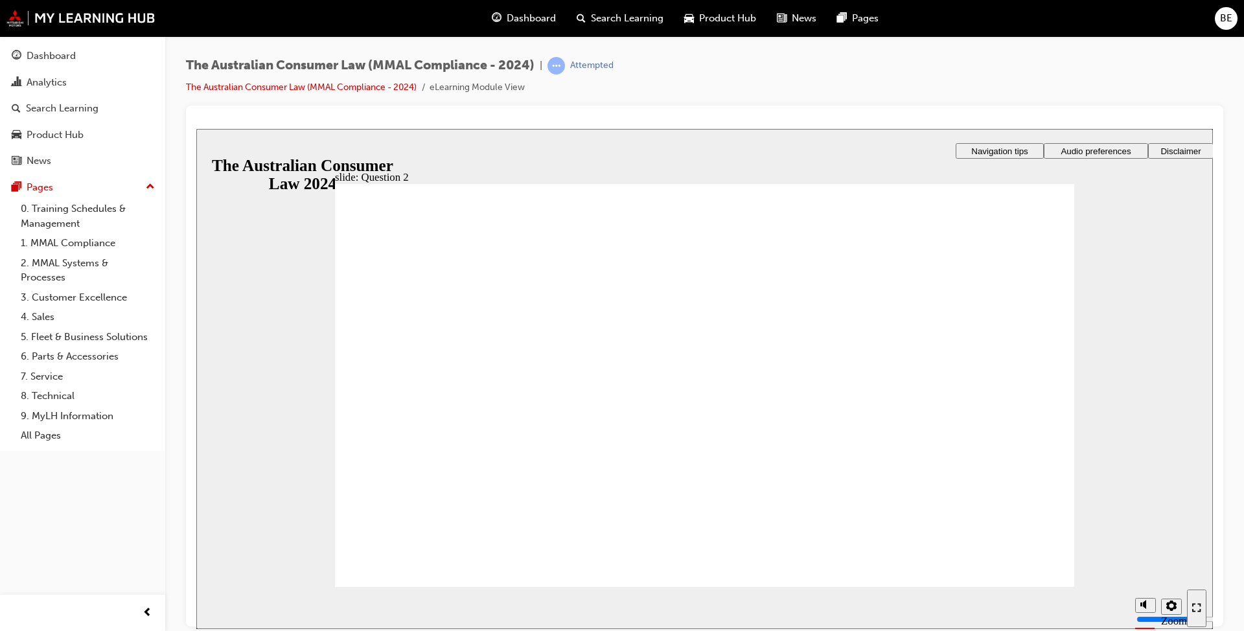
radio input "true"
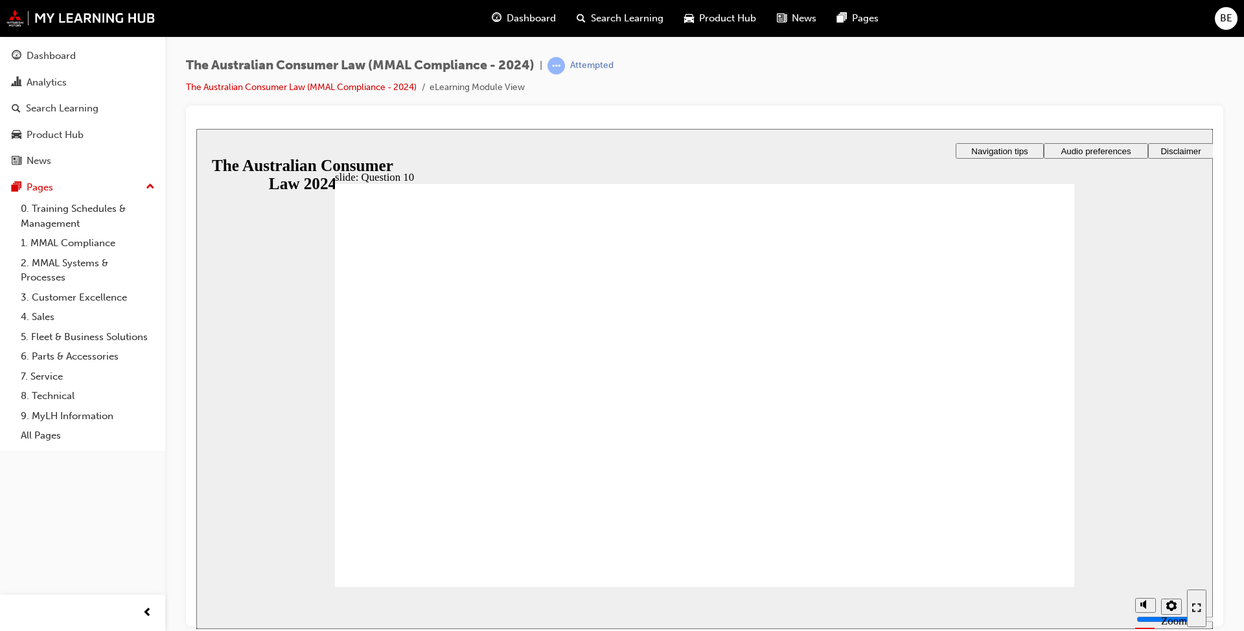
checkbox input "true"
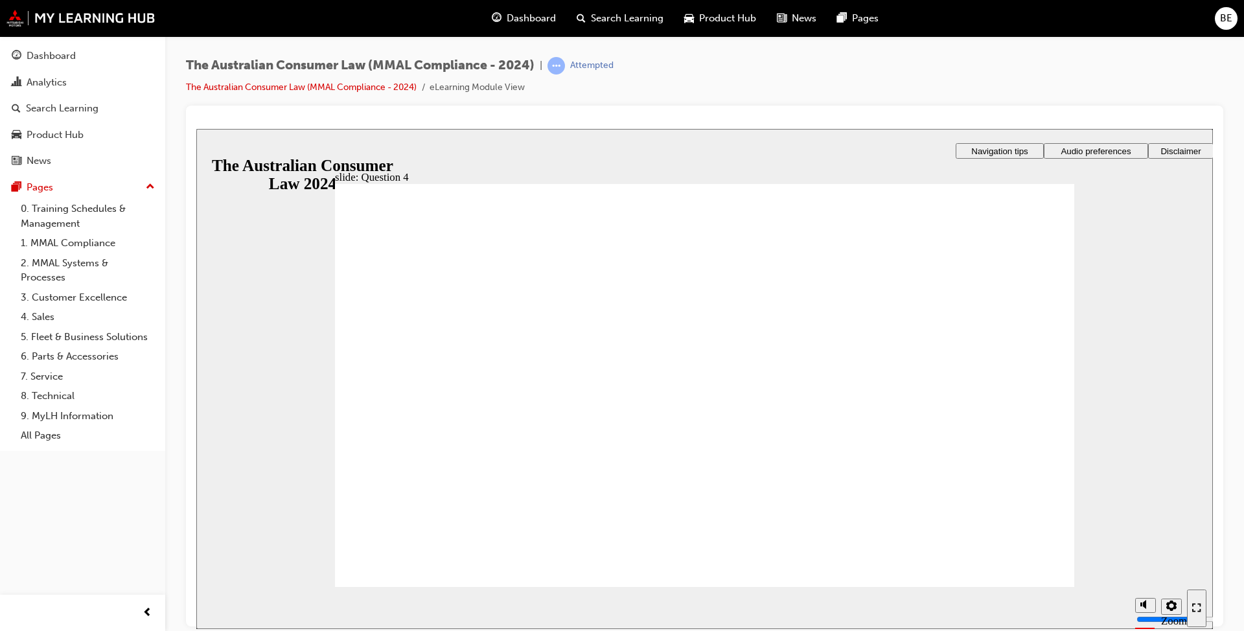
checkbox input "true"
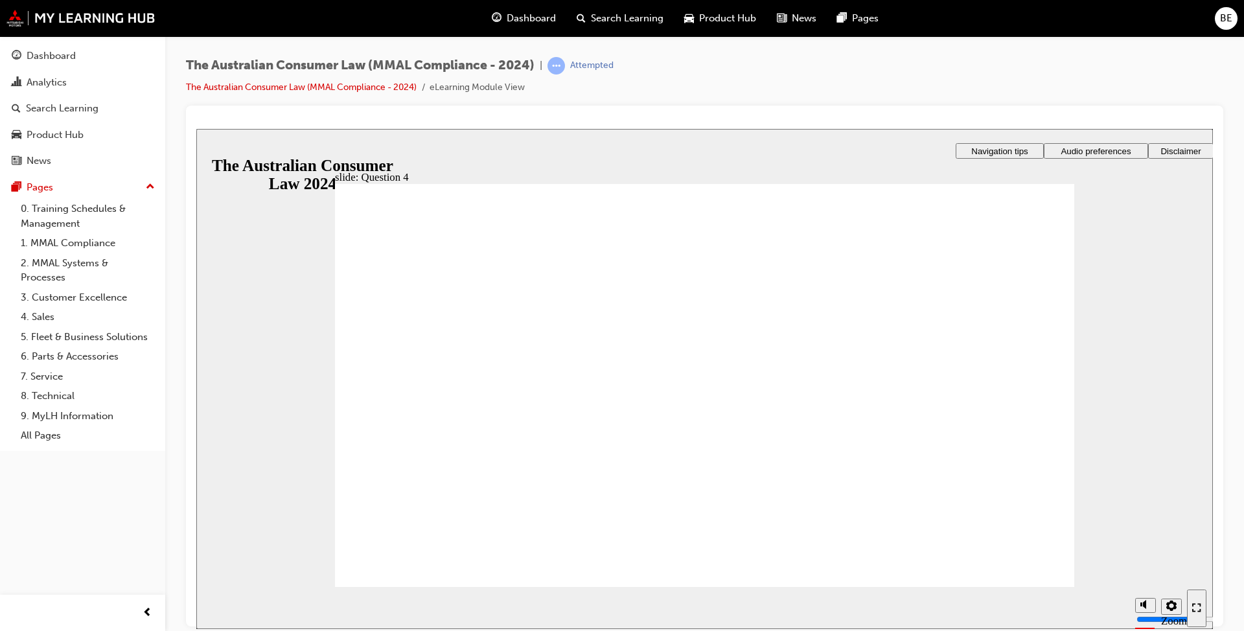
checkbox input "true"
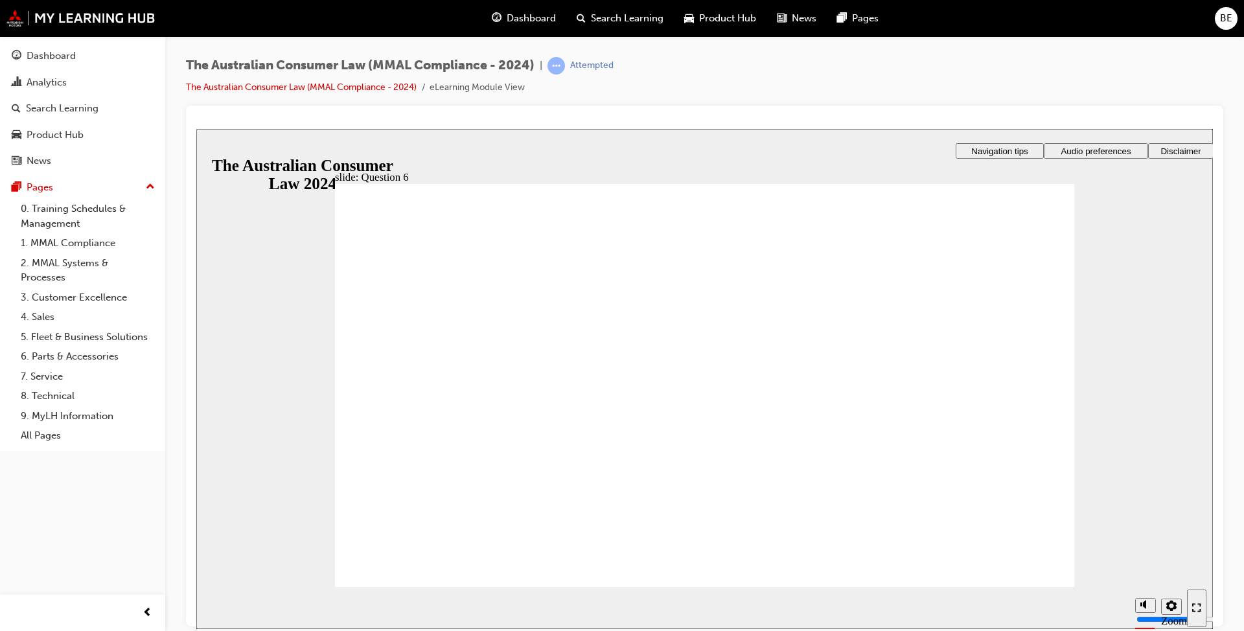
radio input "true"
drag, startPoint x: 364, startPoint y: 336, endPoint x: 394, endPoint y: 549, distance: 215.2
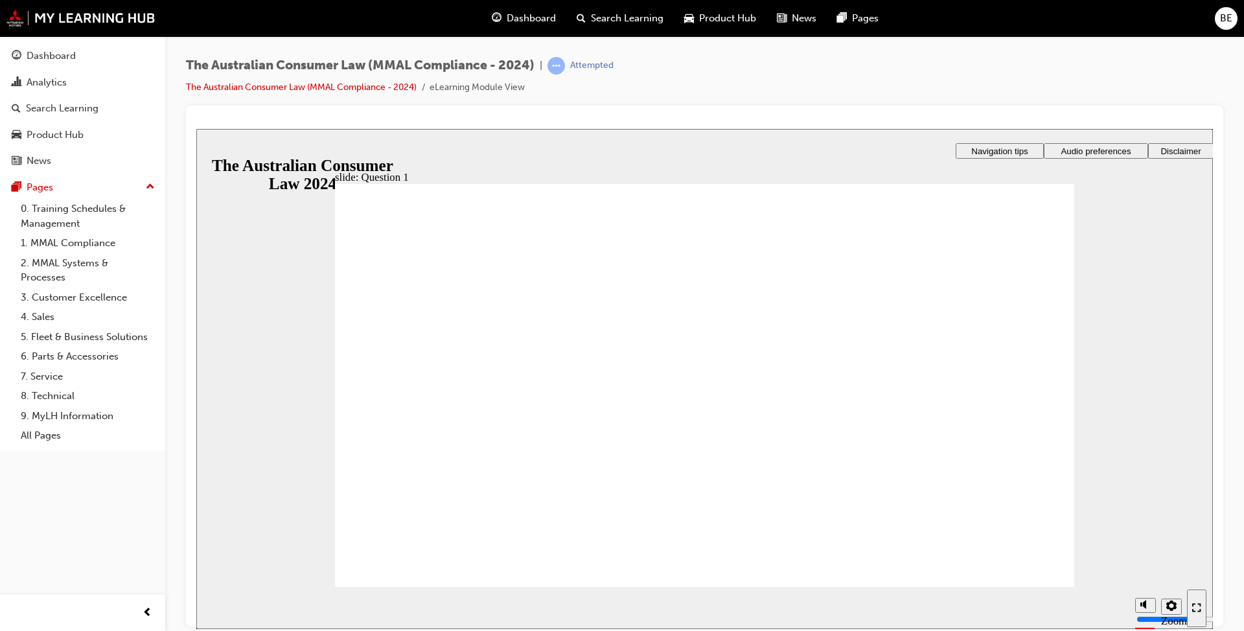
checkbox input "true"
checkbox input "false"
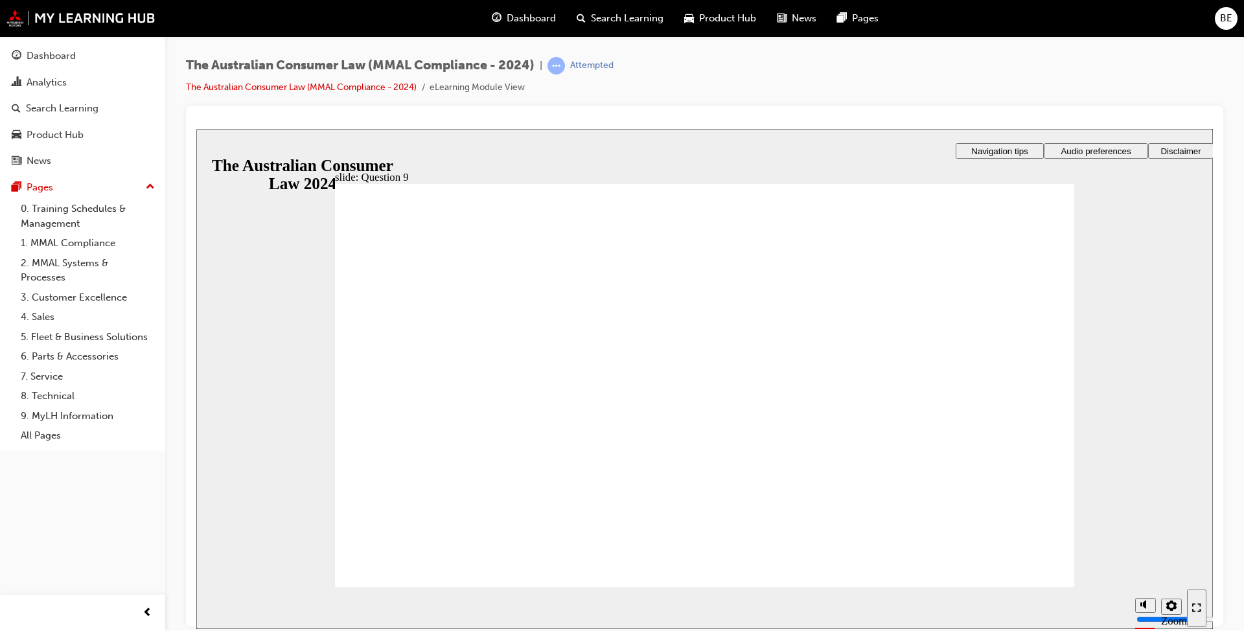
checkbox input "true"
radio input "true"
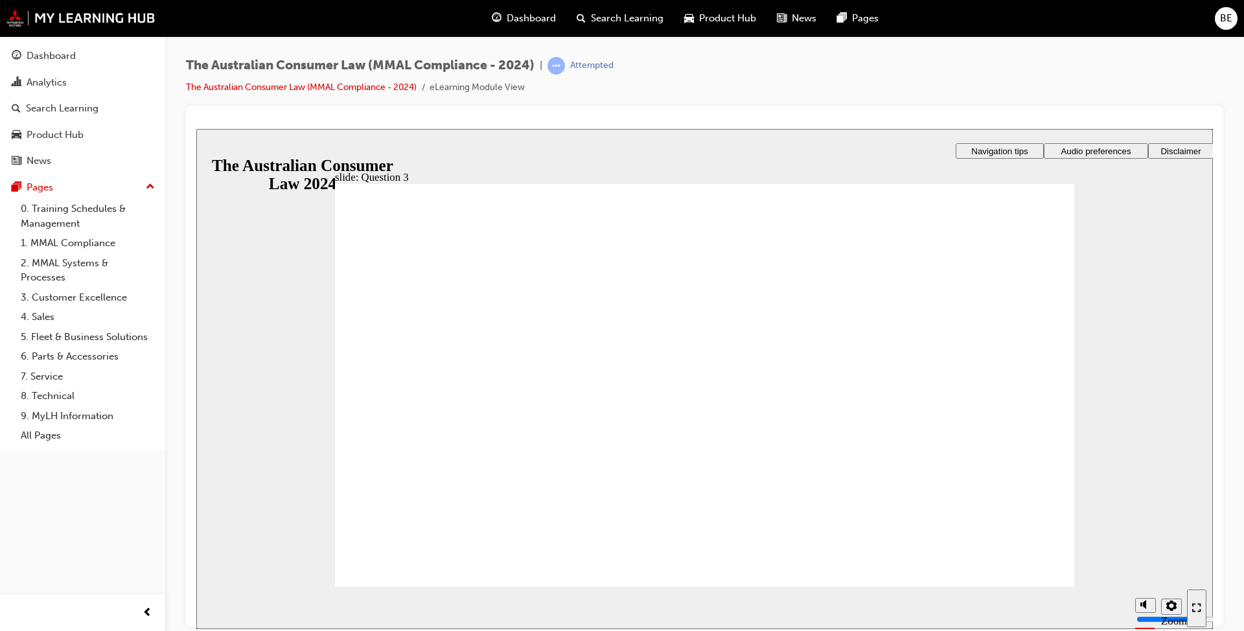
checkbox input "true"
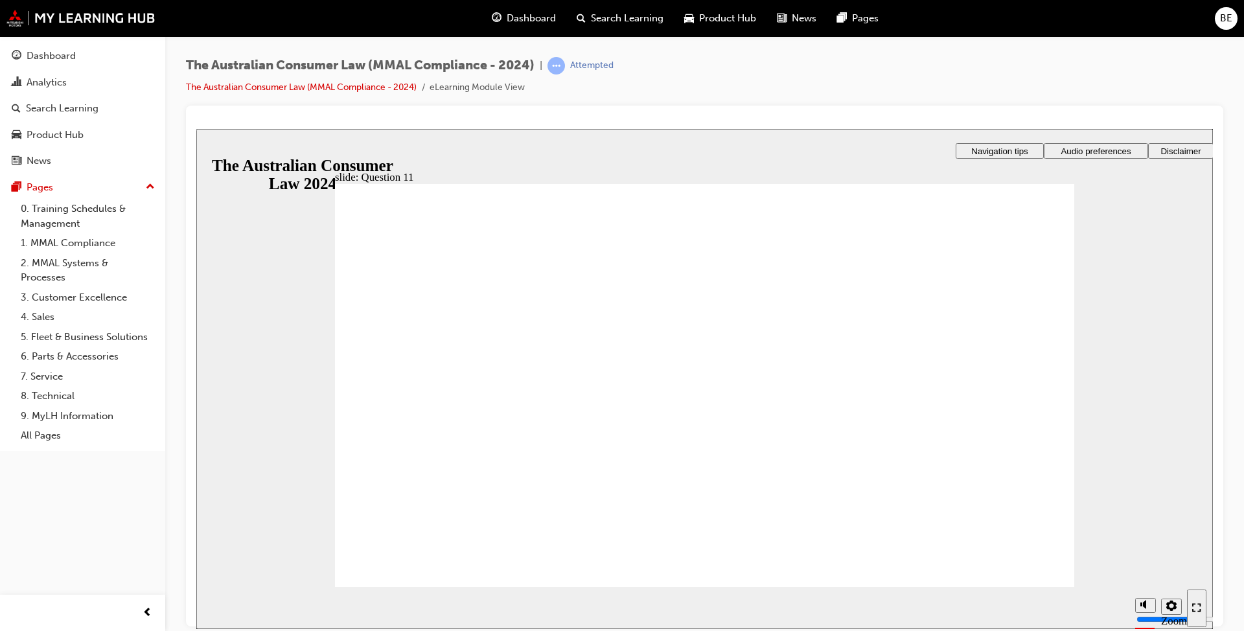
checkbox input "true"
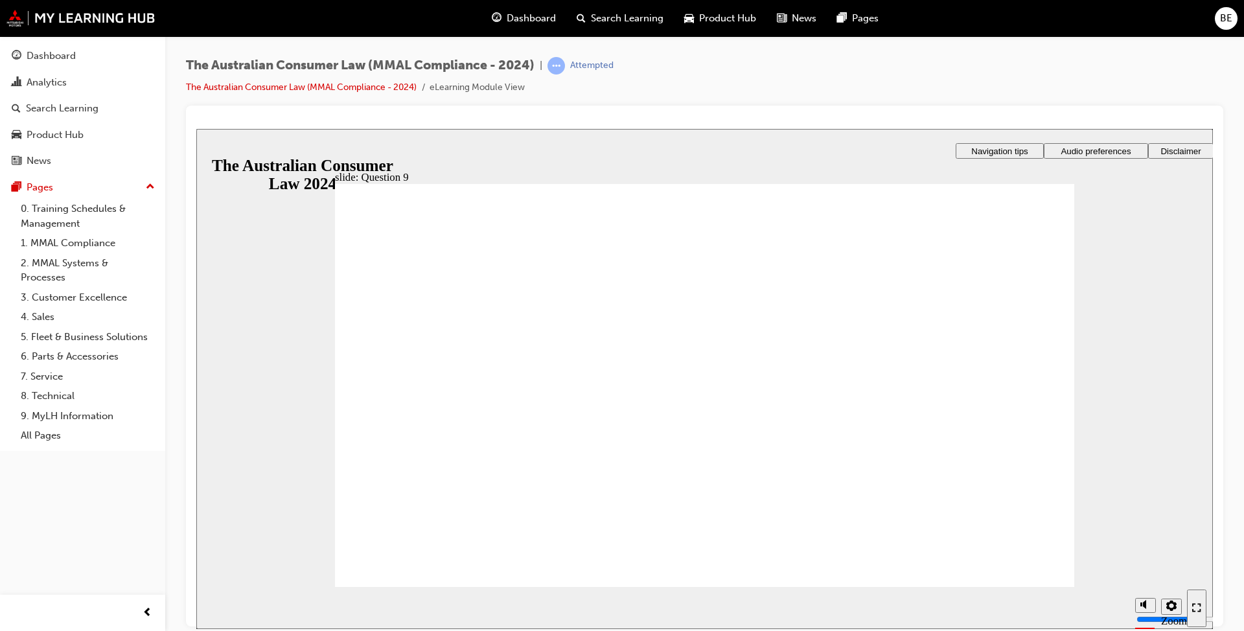
checkbox input "true"
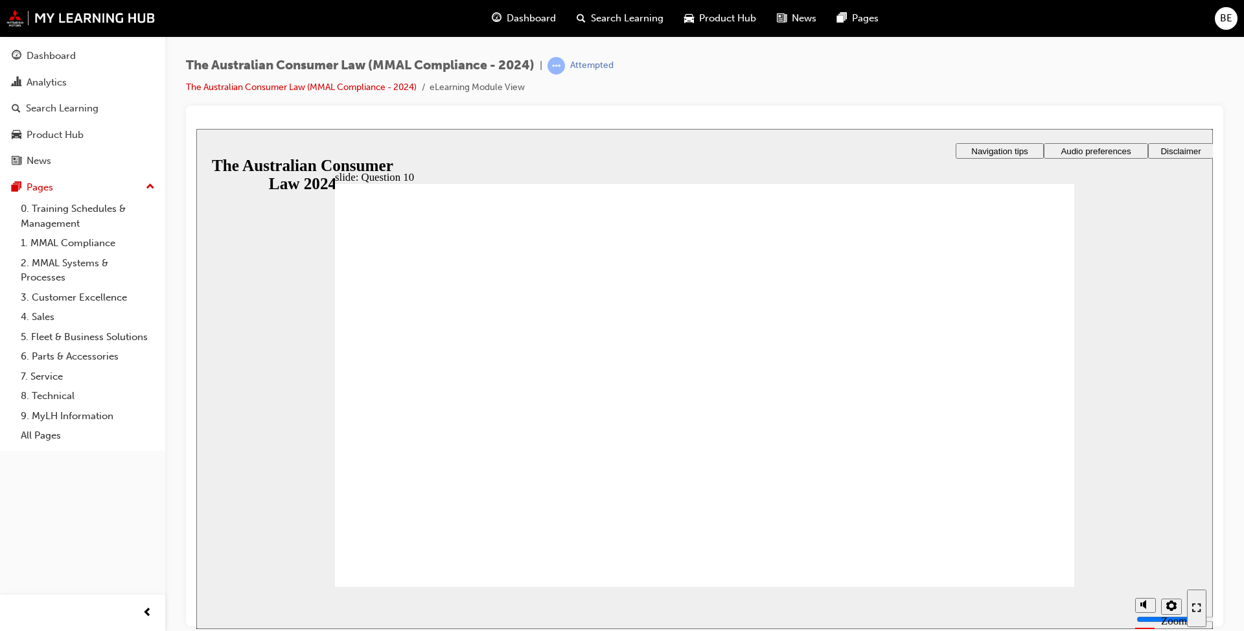
checkbox input "true"
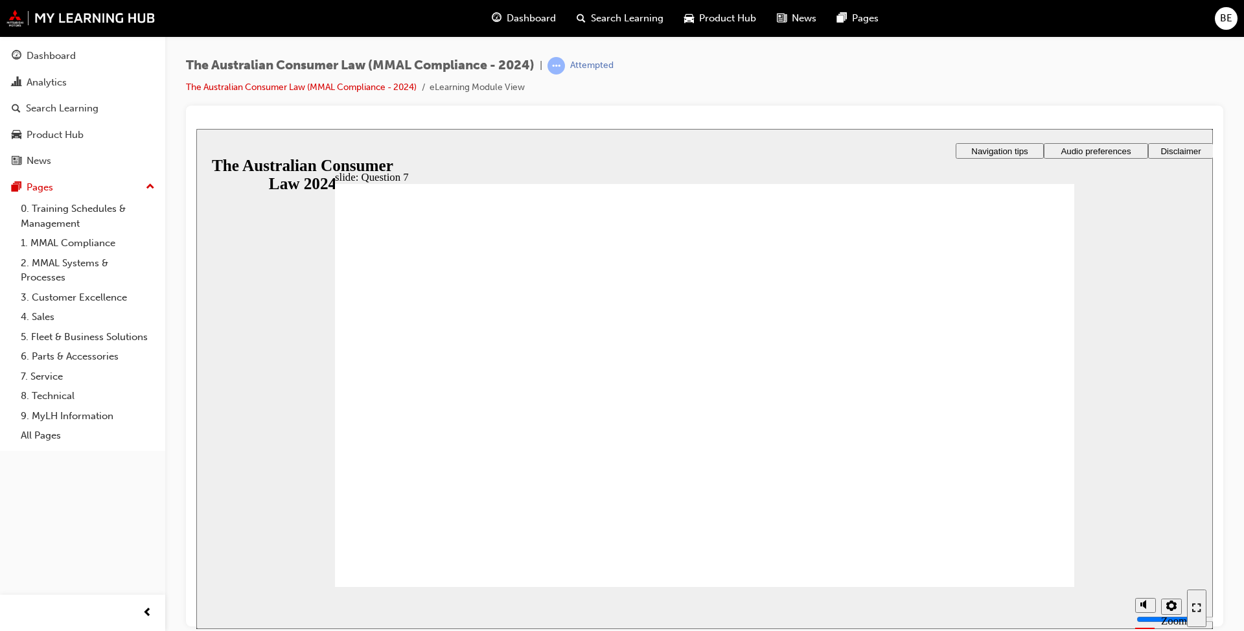
radio input "true"
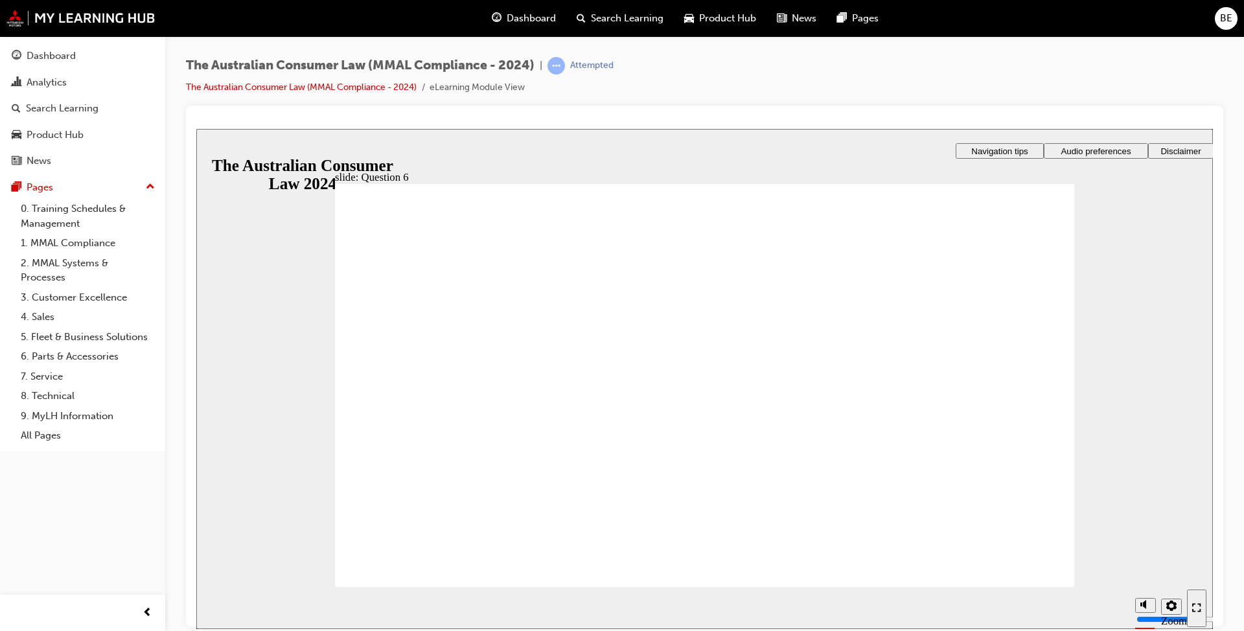
radio input "true"
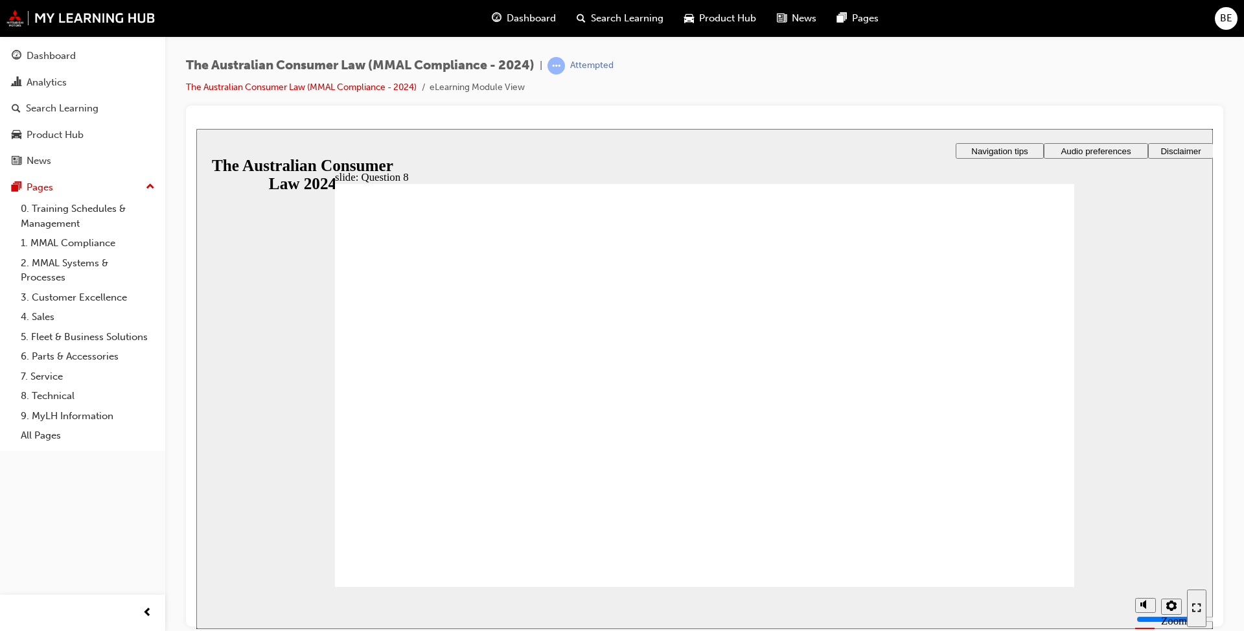
radio input "true"
checkbox input "true"
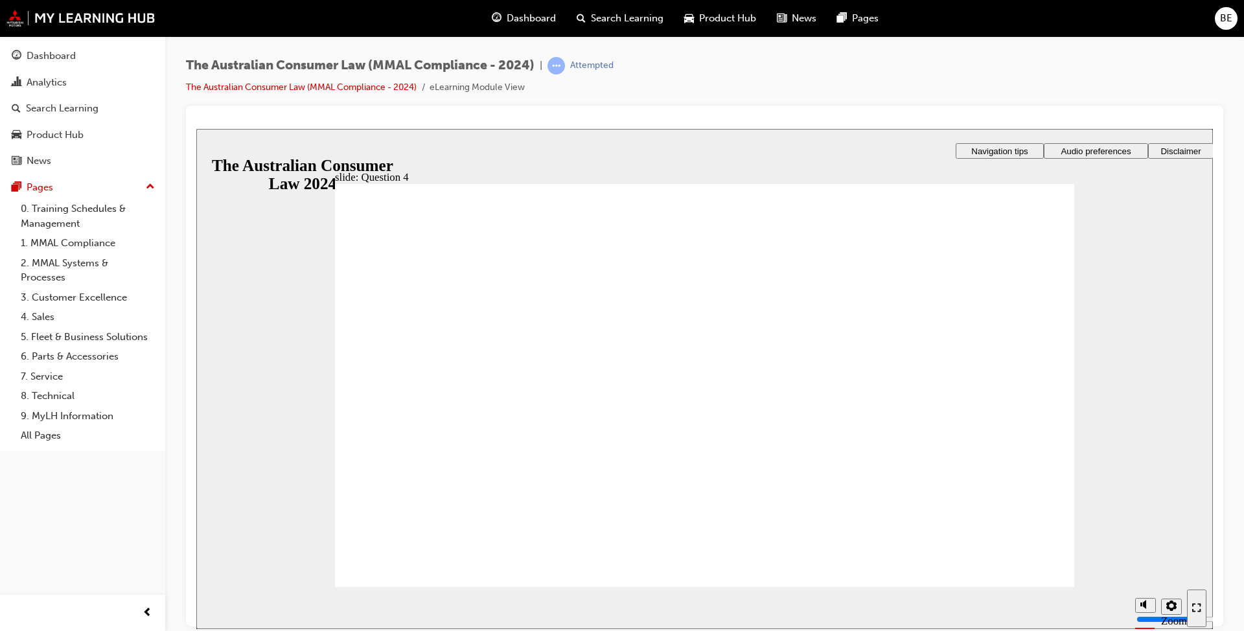
checkbox input "true"
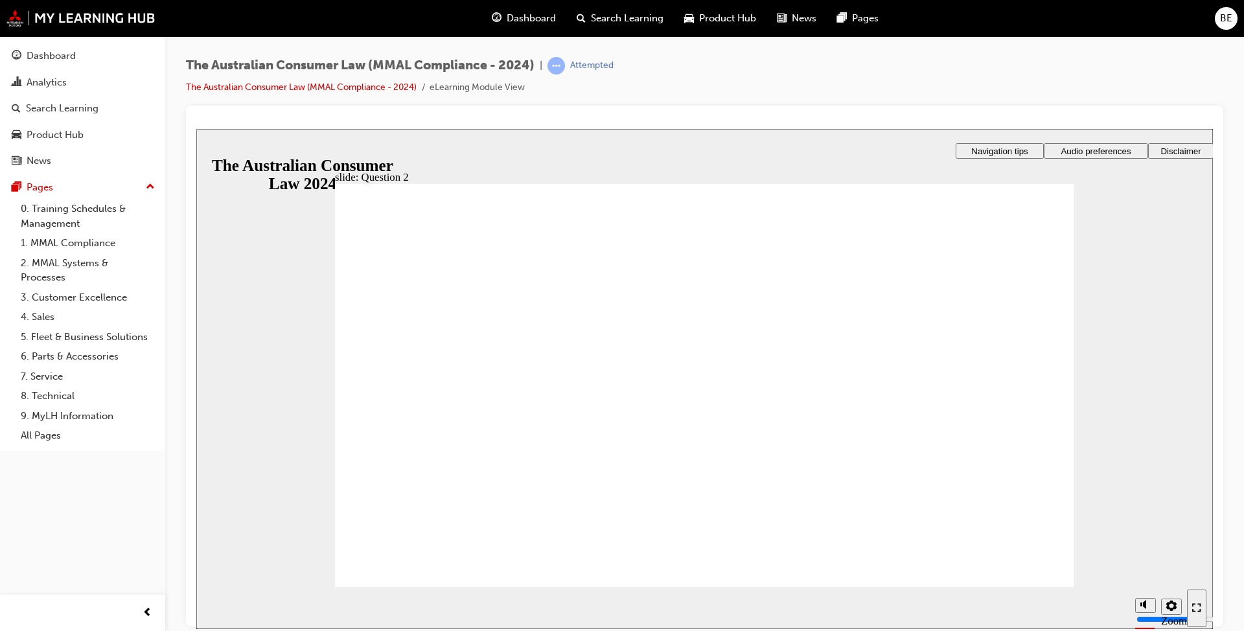
radio input "true"
